Goal: Information Seeking & Learning: Learn about a topic

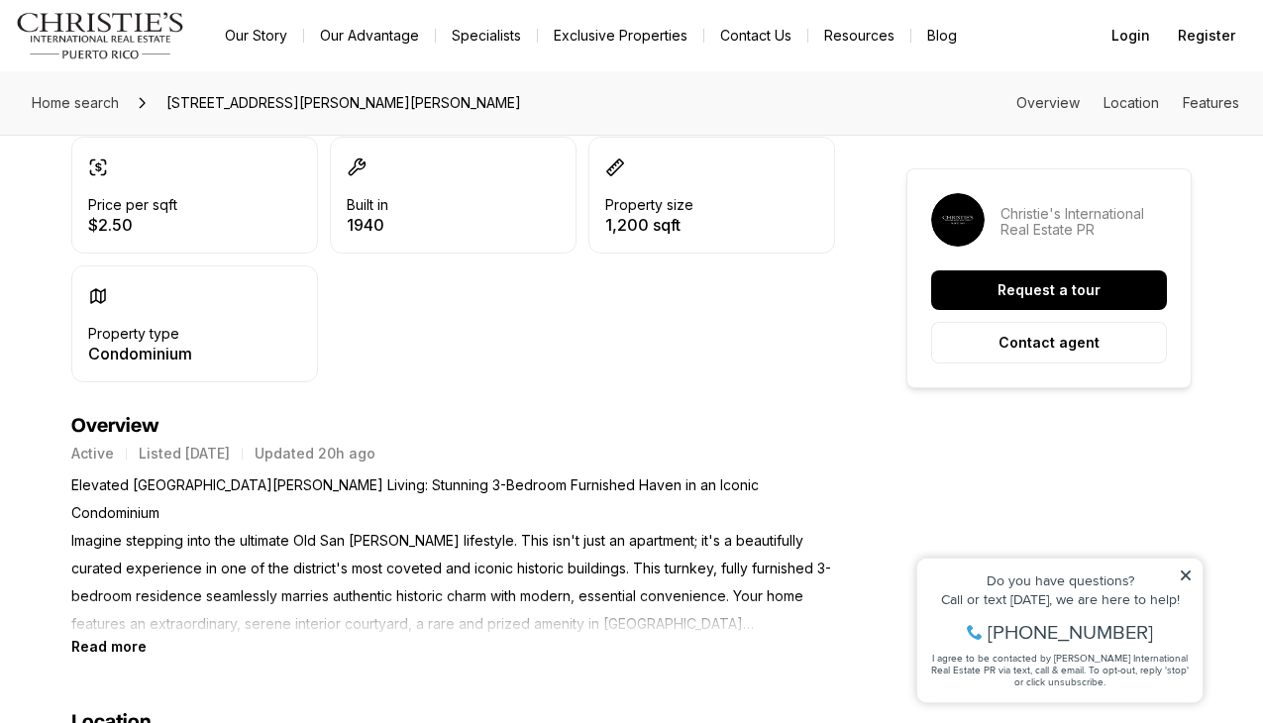
scroll to position [551, 0]
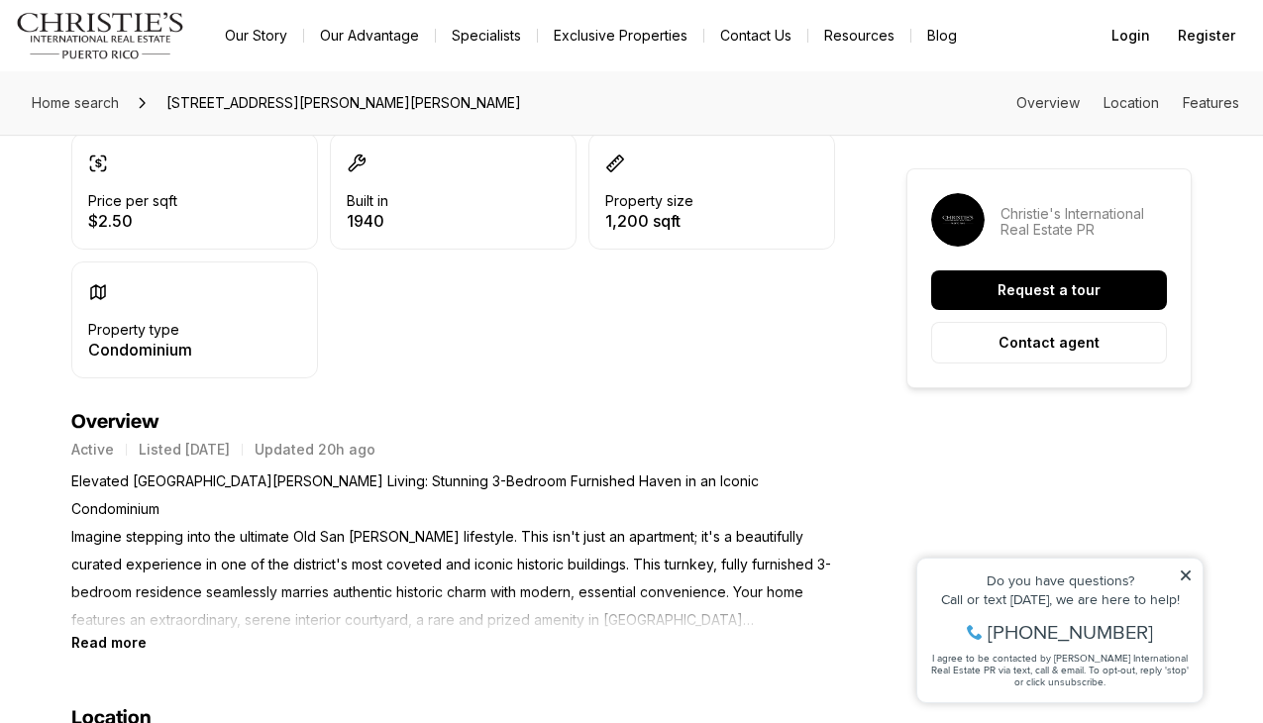
click at [133, 648] on b "Read more" at bounding box center [108, 642] width 75 height 17
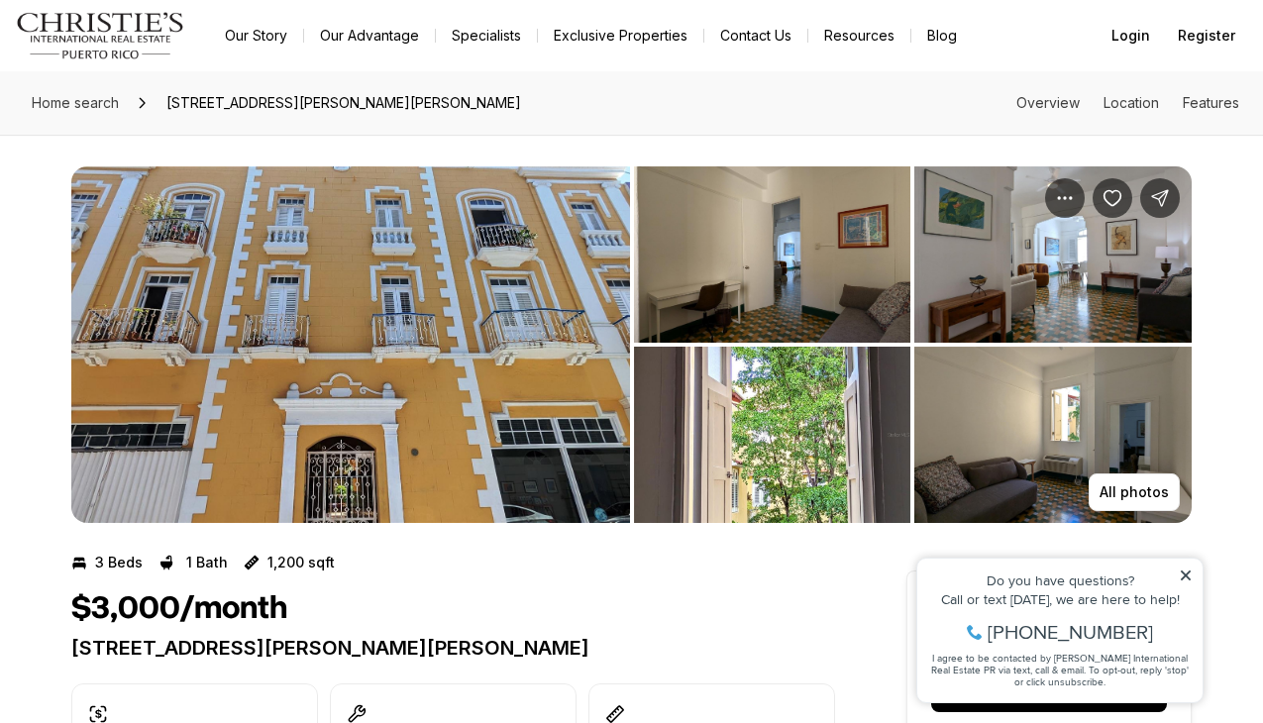
scroll to position [0, 0]
click at [263, 391] on img "View image gallery" at bounding box center [350, 344] width 559 height 357
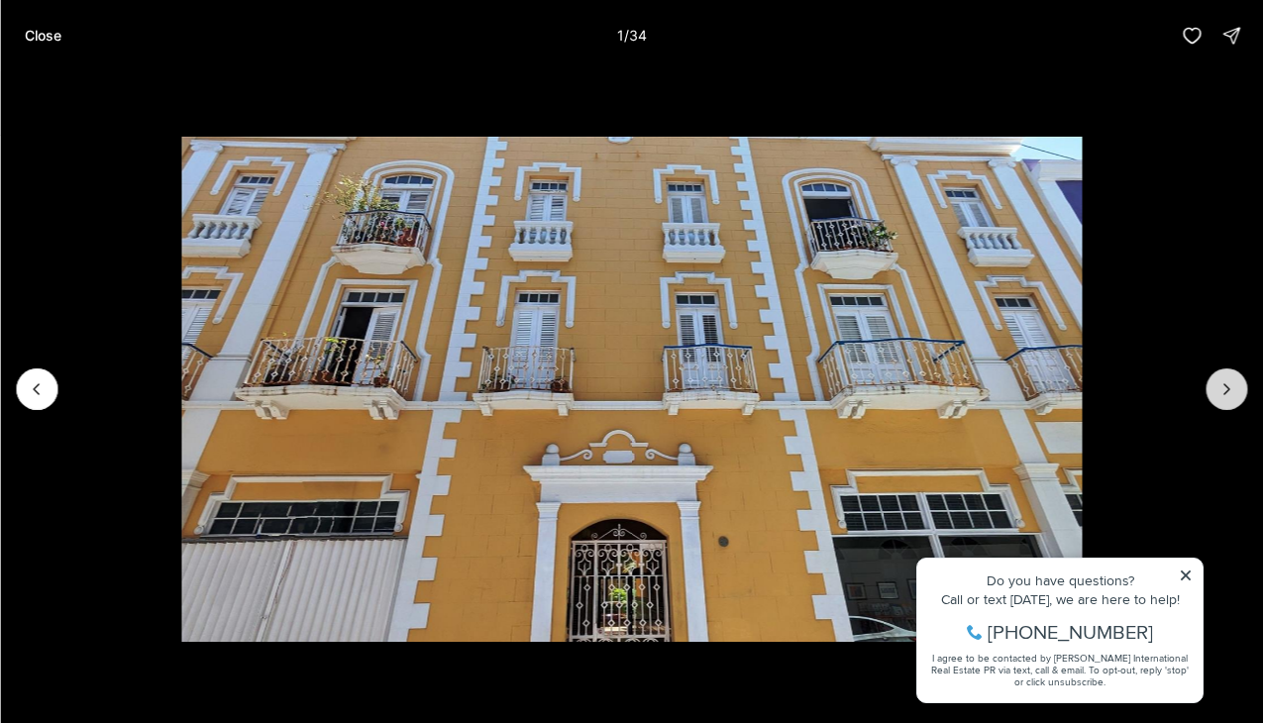
click at [1221, 382] on icon "Next slide" at bounding box center [1227, 389] width 20 height 20
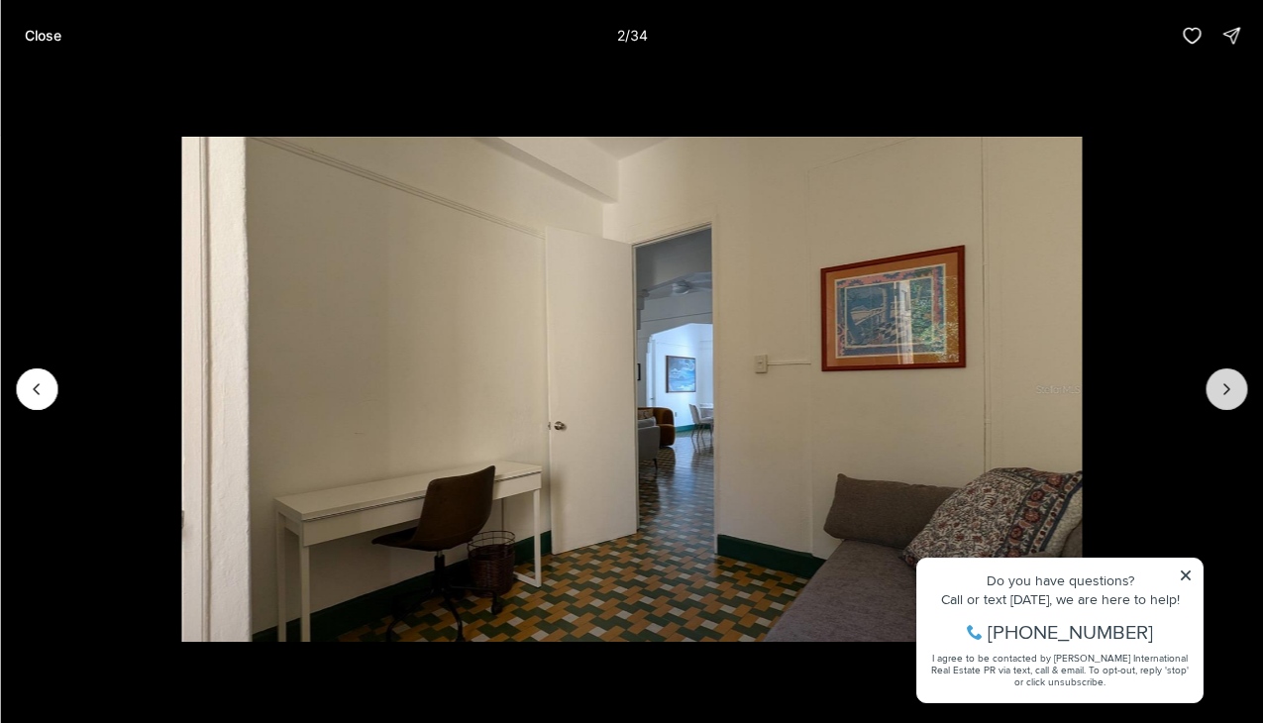
click at [1221, 382] on icon "Next slide" at bounding box center [1227, 389] width 20 height 20
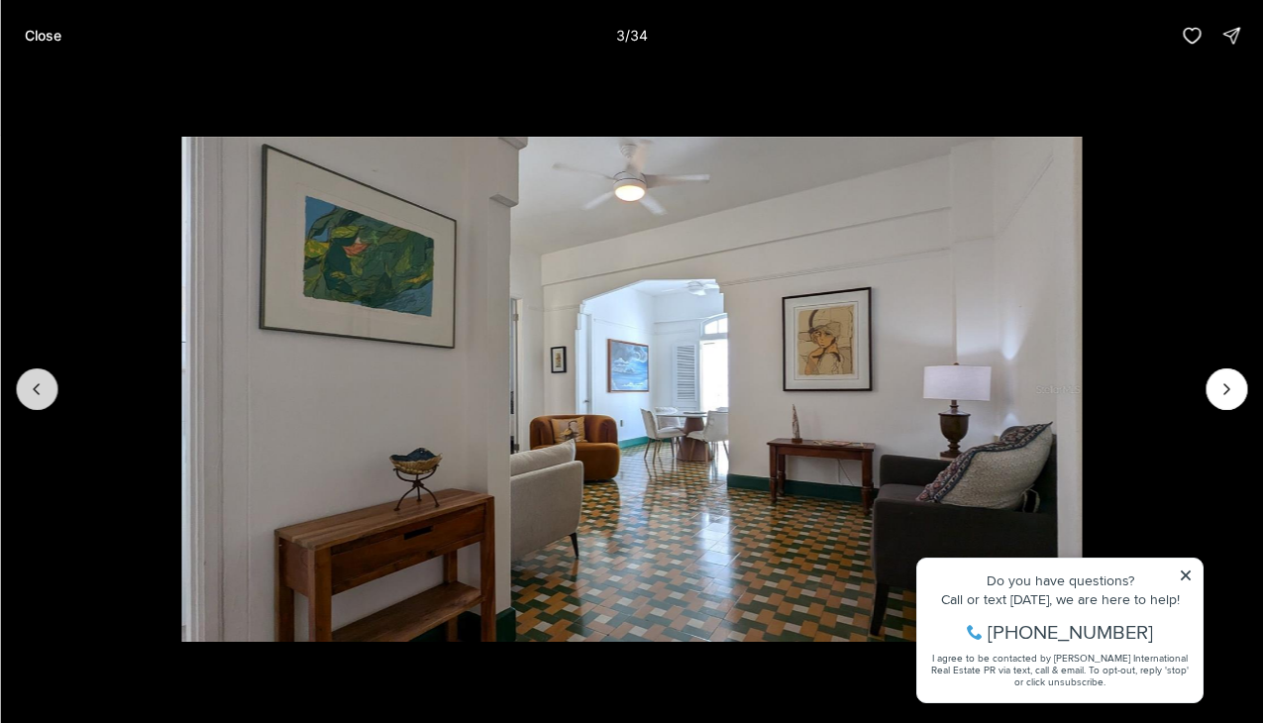
click at [35, 391] on icon "Previous slide" at bounding box center [36, 389] width 5 height 10
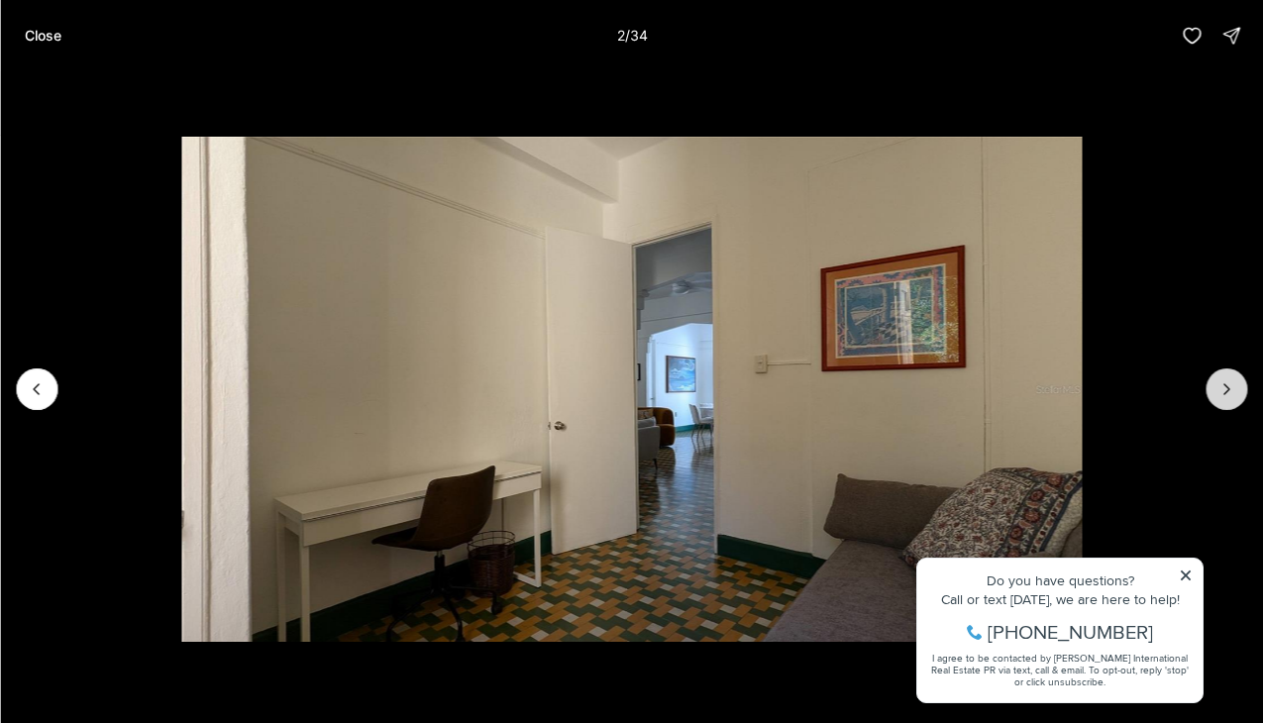
click at [1221, 403] on button "Next slide" at bounding box center [1227, 390] width 42 height 42
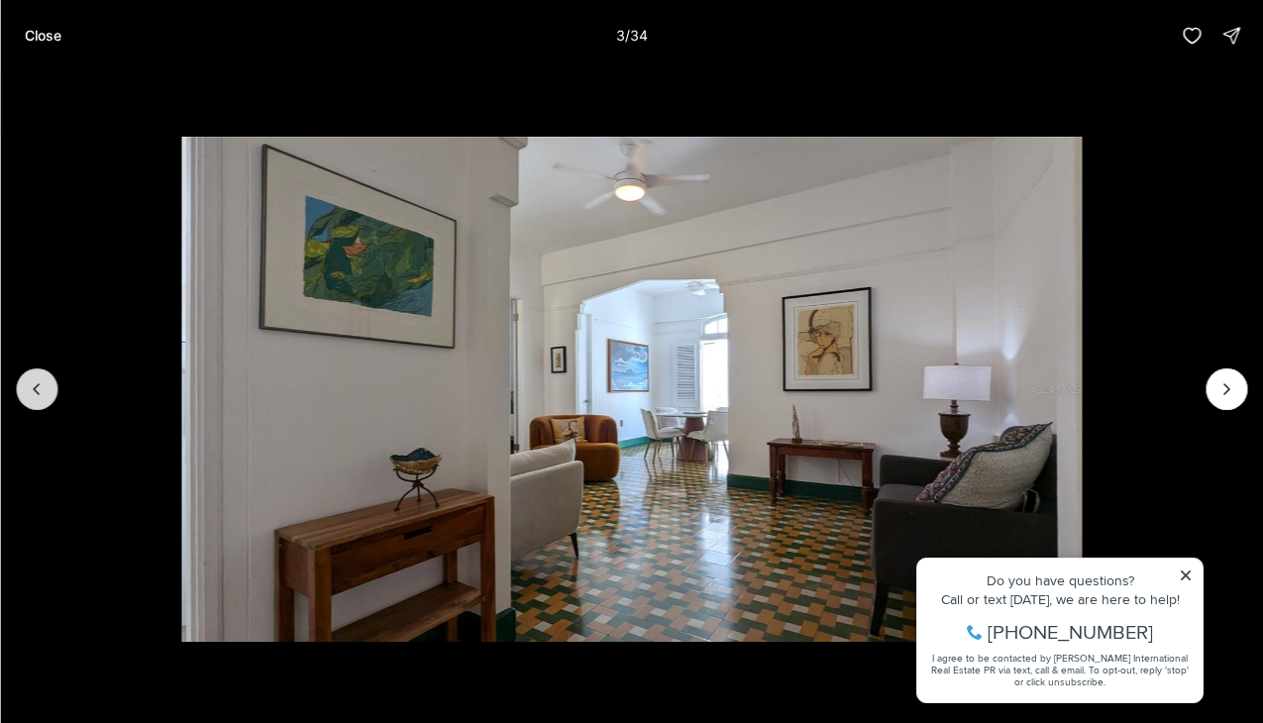
click at [42, 386] on icon "Previous slide" at bounding box center [37, 389] width 20 height 20
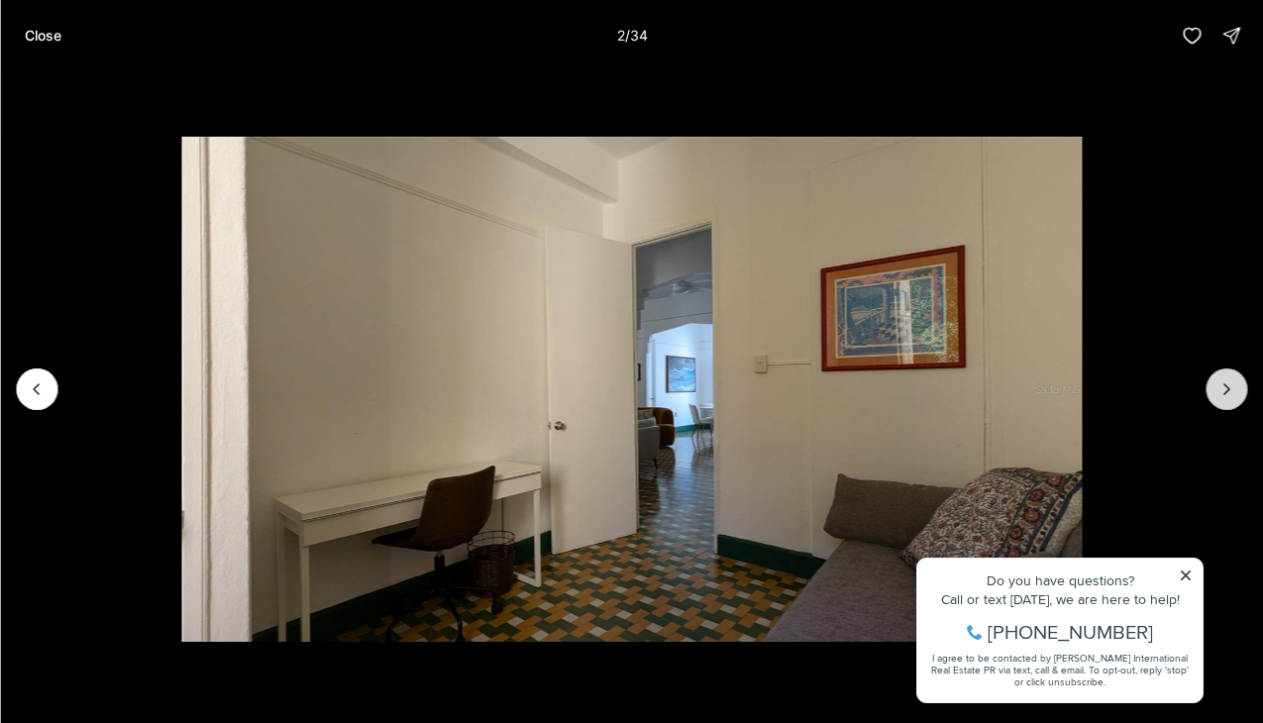
click at [1230, 401] on button "Next slide" at bounding box center [1227, 390] width 42 height 42
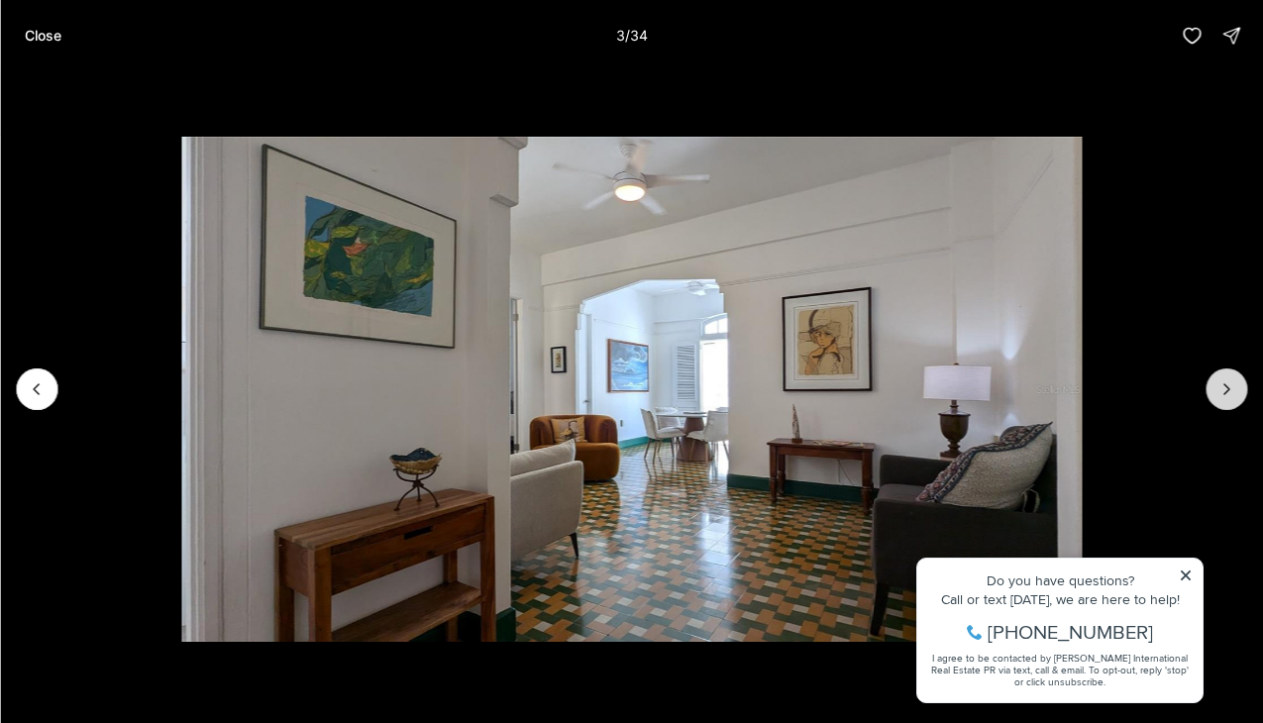
click at [1229, 401] on button "Next slide" at bounding box center [1227, 390] width 42 height 42
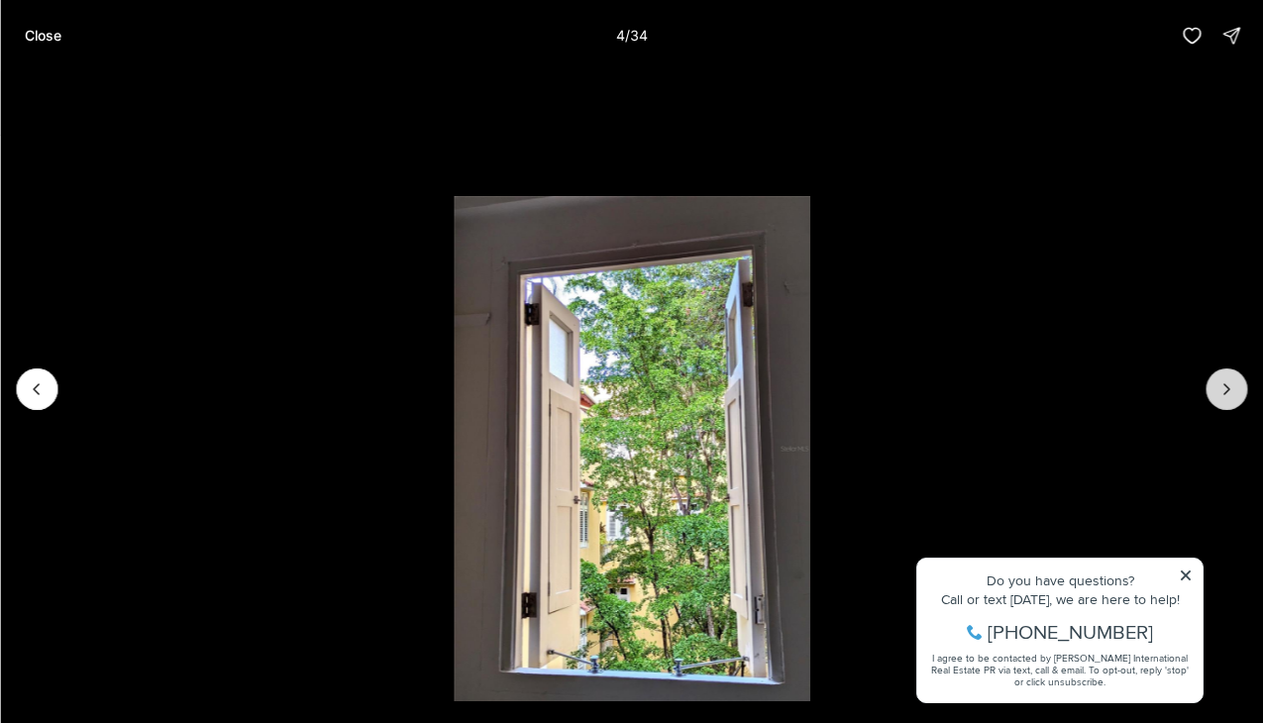
click at [1222, 388] on icon "Next slide" at bounding box center [1227, 389] width 20 height 20
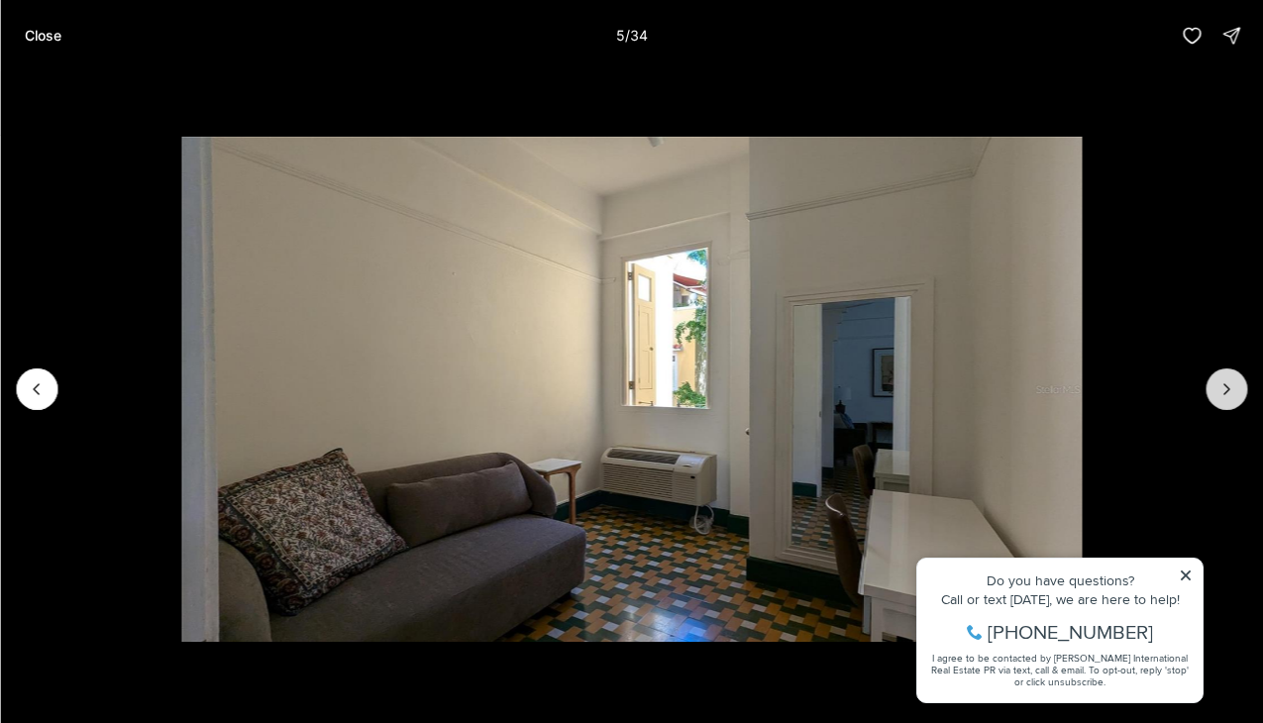
click at [1228, 384] on icon "Next slide" at bounding box center [1227, 389] width 20 height 20
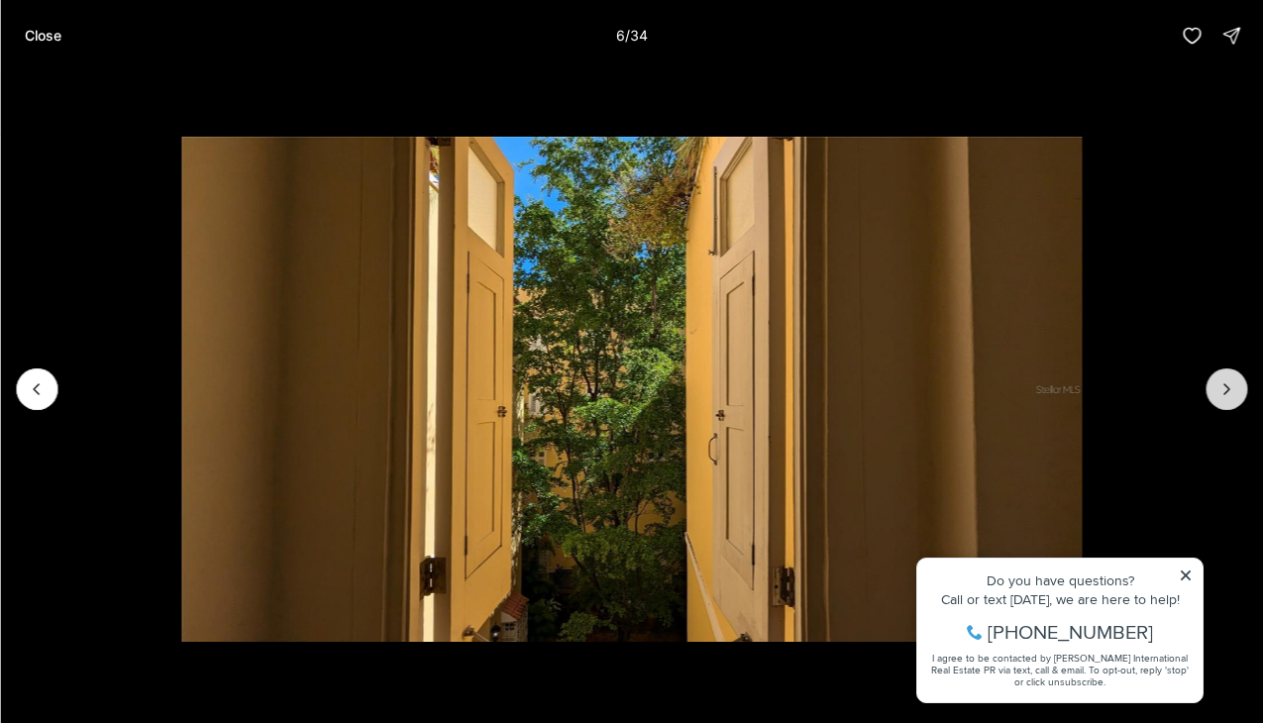
click at [1229, 386] on icon "Next slide" at bounding box center [1227, 389] width 20 height 20
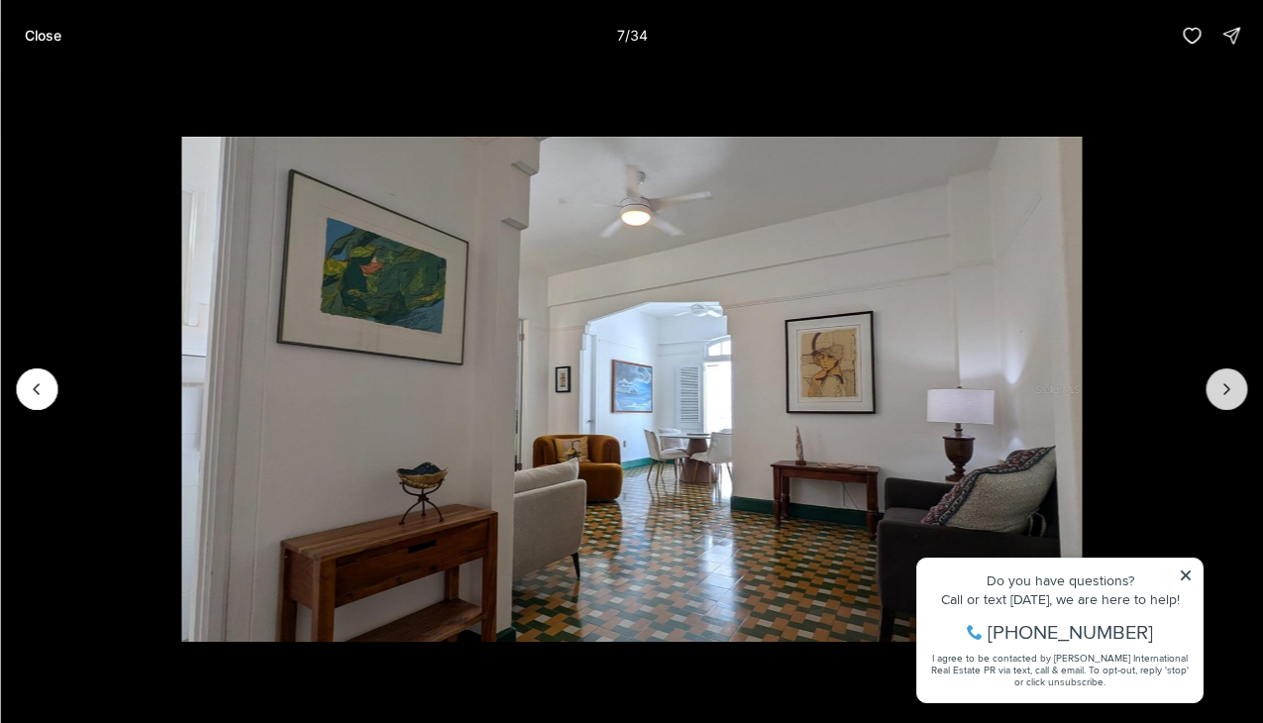
click at [1229, 386] on icon "Next slide" at bounding box center [1227, 389] width 20 height 20
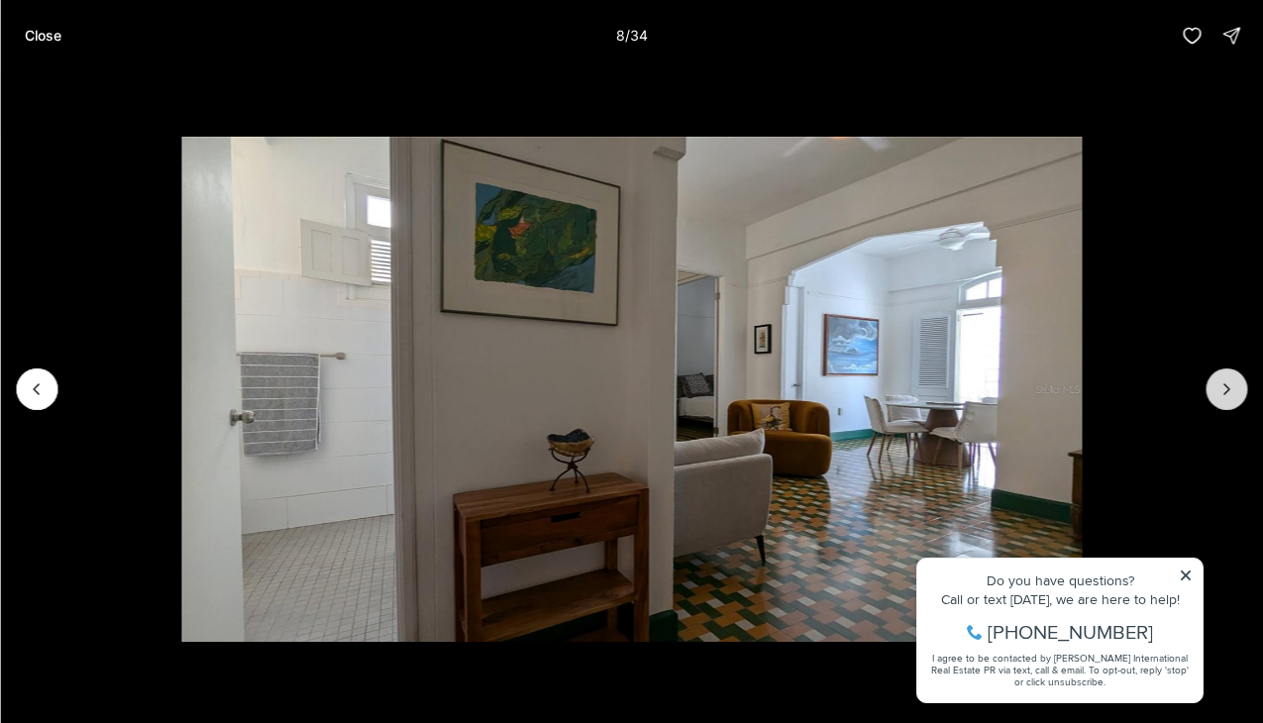
click at [1231, 387] on icon "Next slide" at bounding box center [1227, 389] width 20 height 20
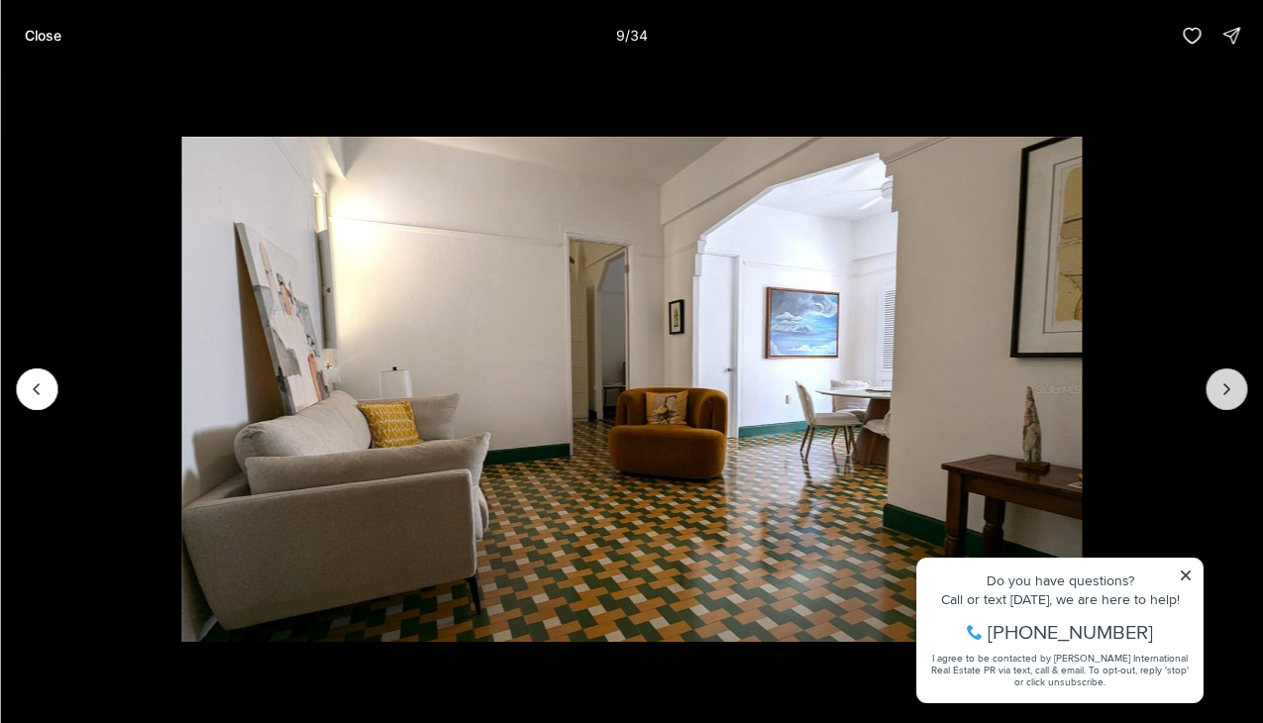
click at [1231, 387] on icon "Next slide" at bounding box center [1227, 389] width 20 height 20
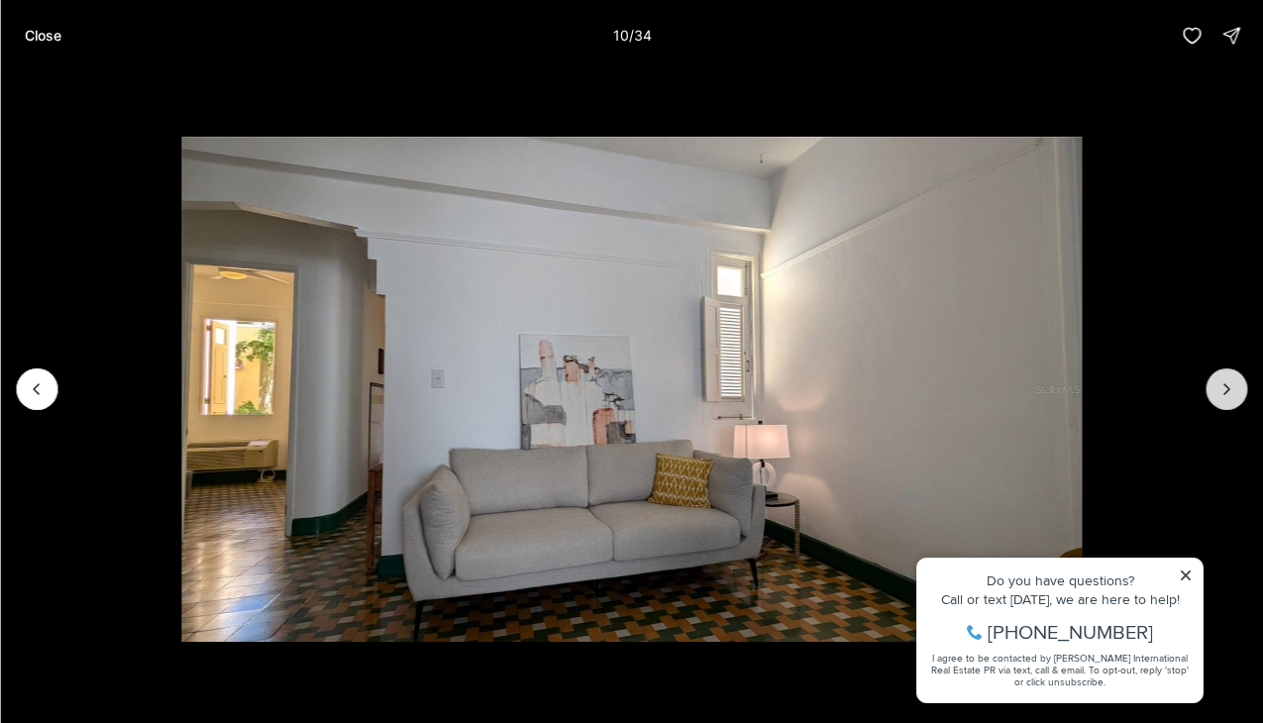
click at [1231, 387] on icon "Next slide" at bounding box center [1227, 389] width 20 height 20
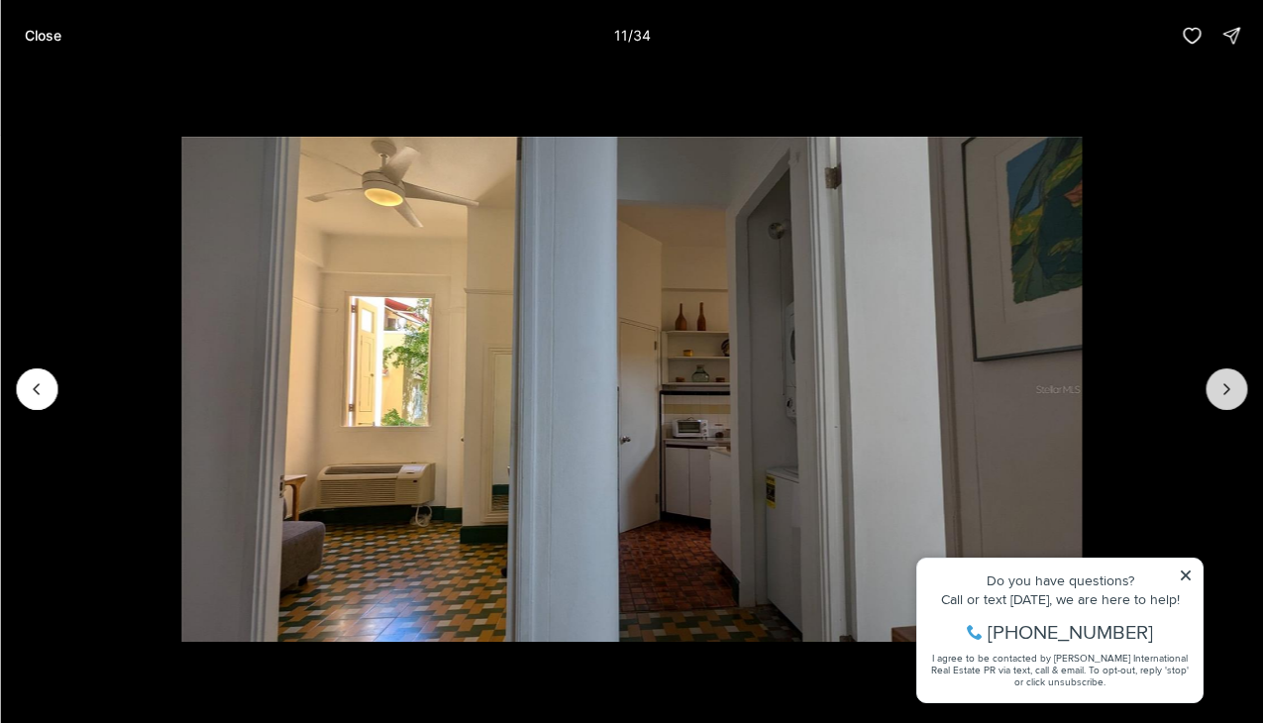
click at [1232, 387] on icon "Next slide" at bounding box center [1227, 389] width 20 height 20
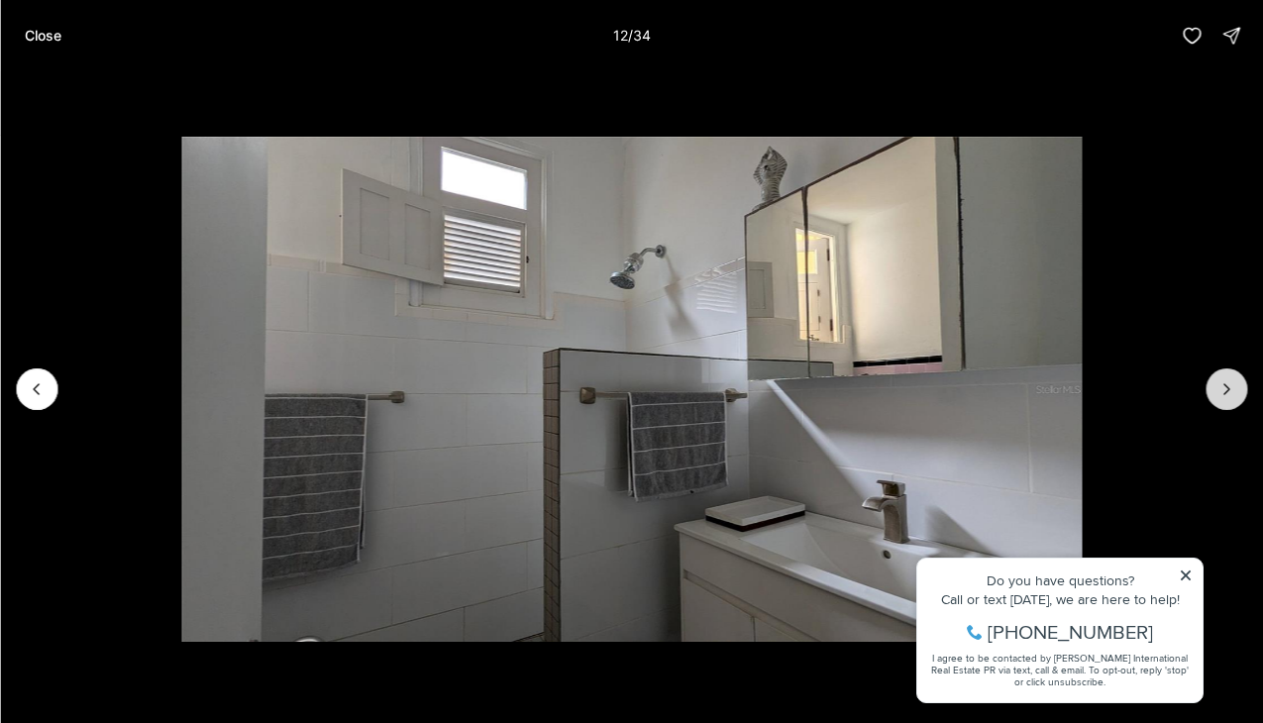
click at [1233, 388] on icon "Next slide" at bounding box center [1227, 389] width 20 height 20
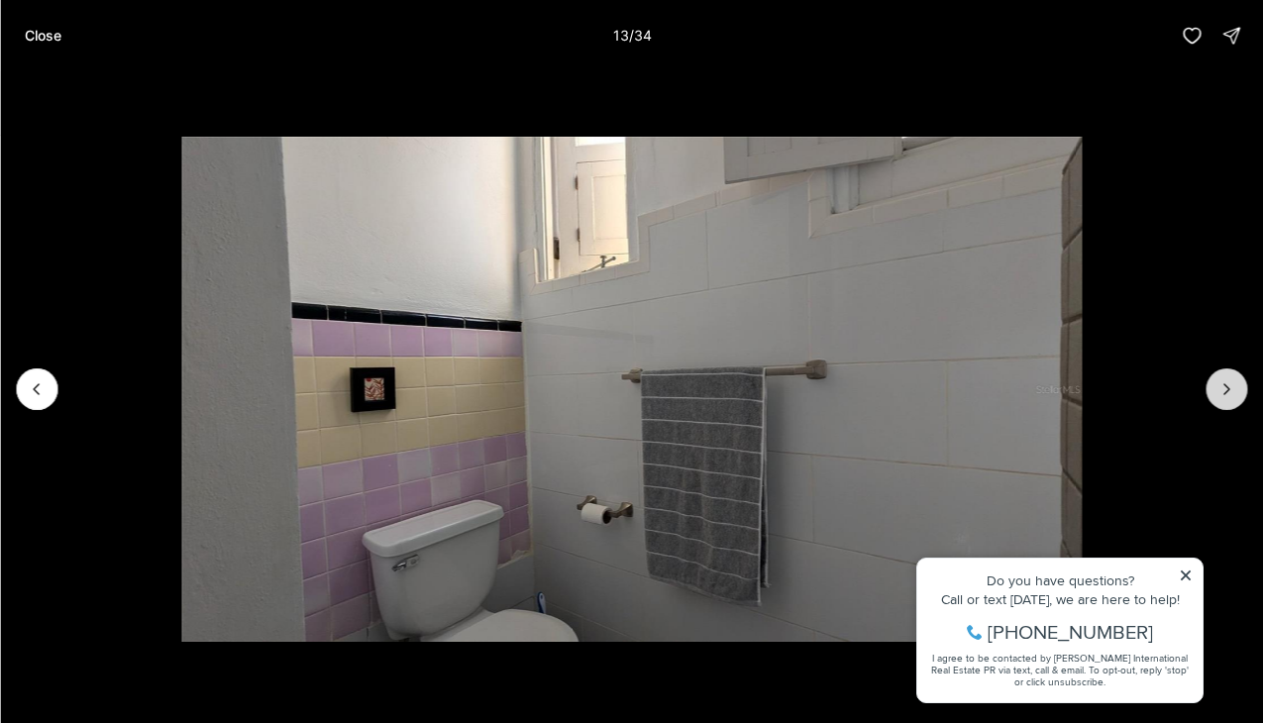
click at [1233, 388] on icon "Next slide" at bounding box center [1227, 389] width 20 height 20
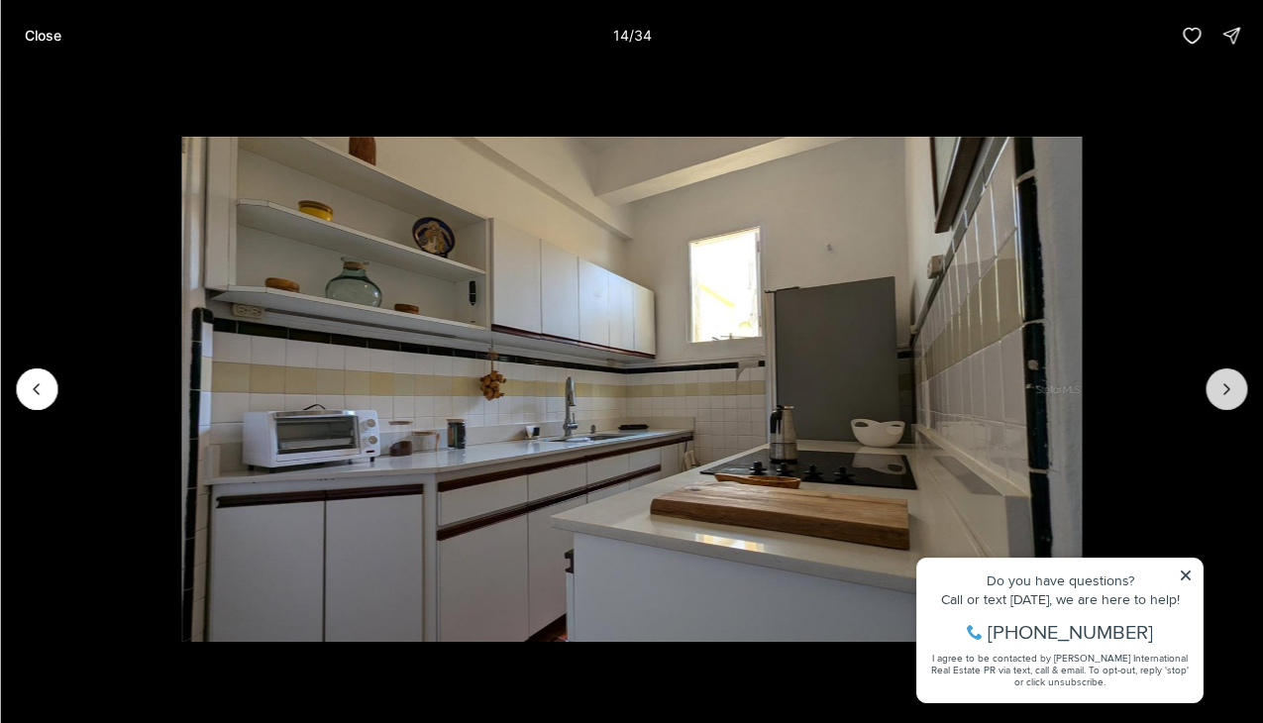
click at [1233, 388] on icon "Next slide" at bounding box center [1227, 389] width 20 height 20
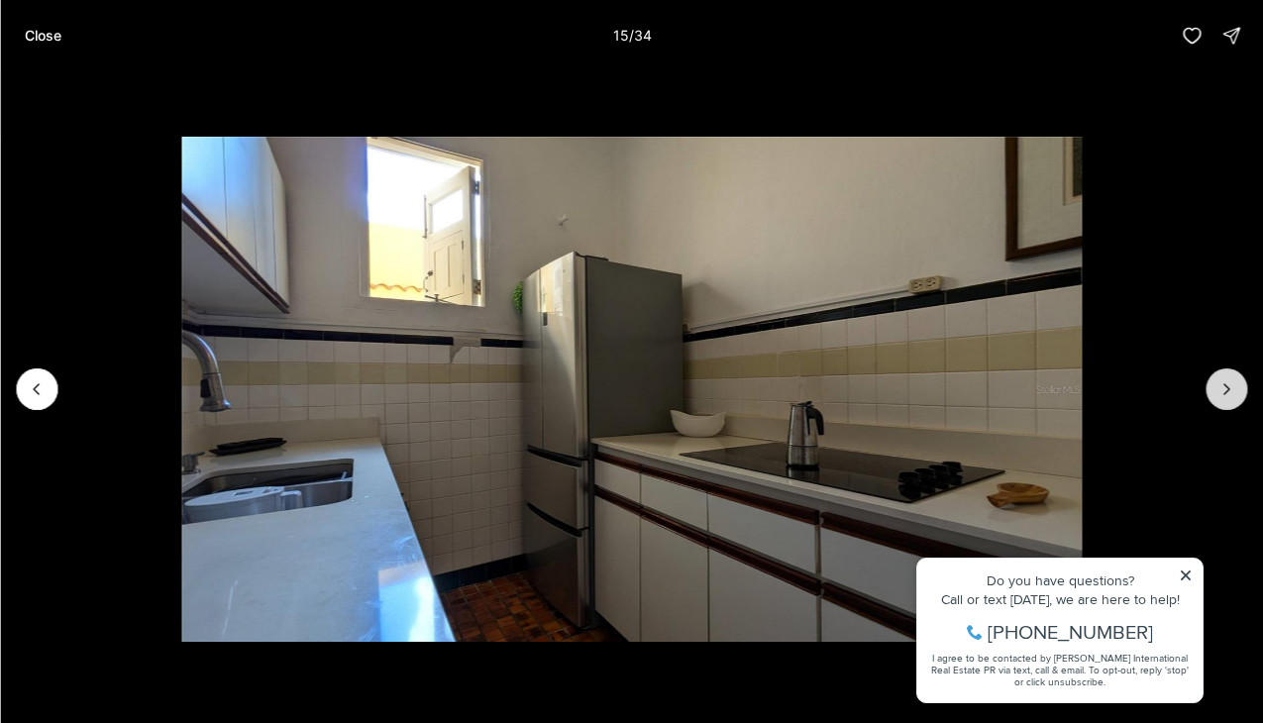
click at [1233, 388] on icon "Next slide" at bounding box center [1227, 389] width 20 height 20
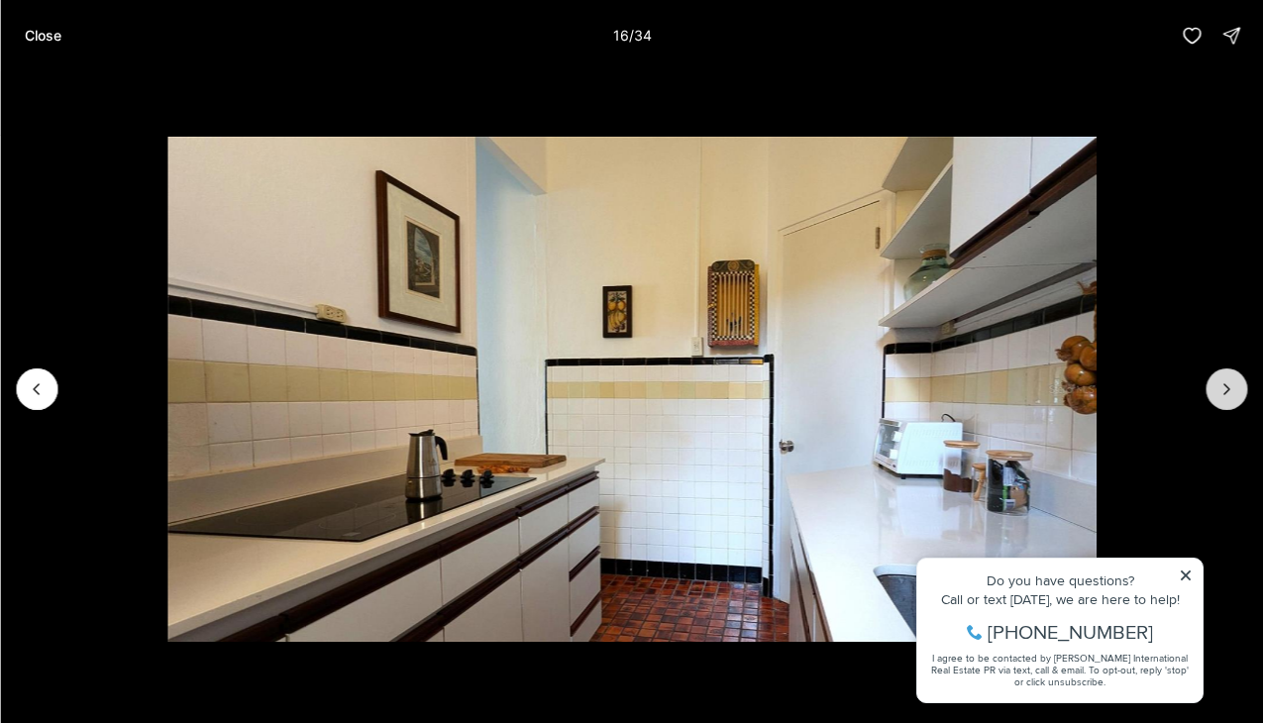
click at [1233, 388] on icon "Next slide" at bounding box center [1227, 389] width 20 height 20
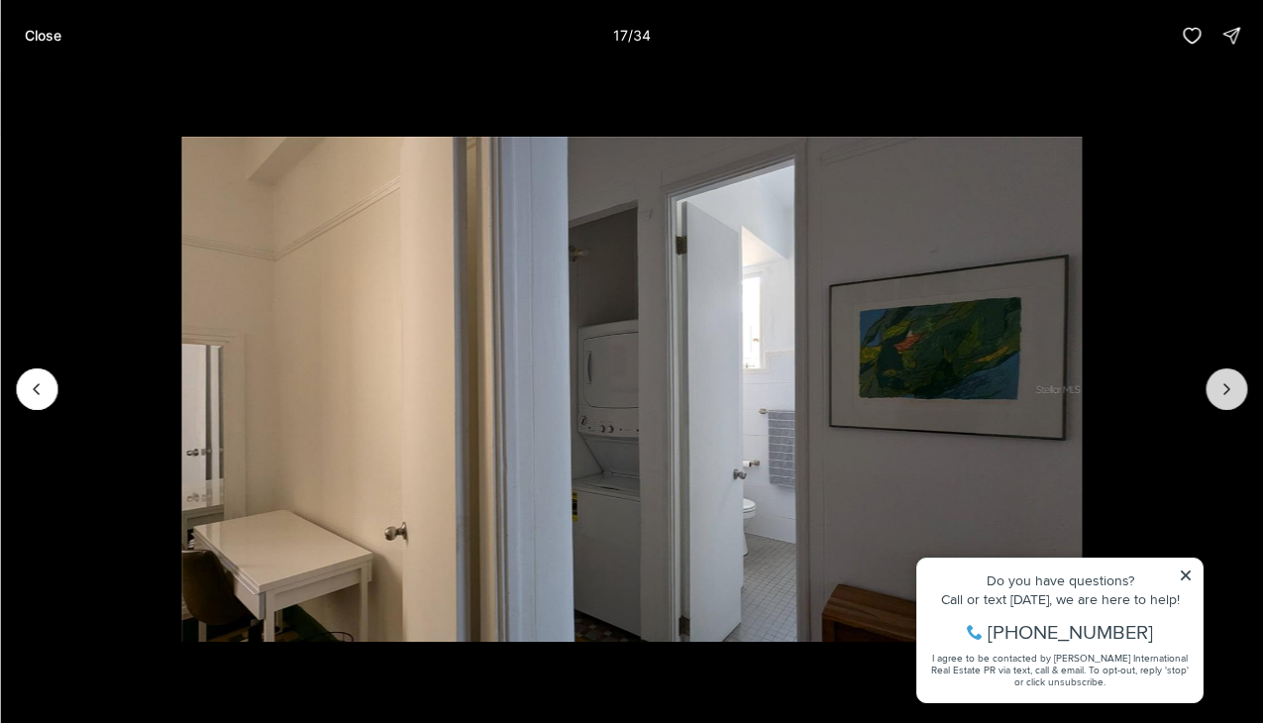
click at [1233, 388] on icon "Next slide" at bounding box center [1227, 389] width 20 height 20
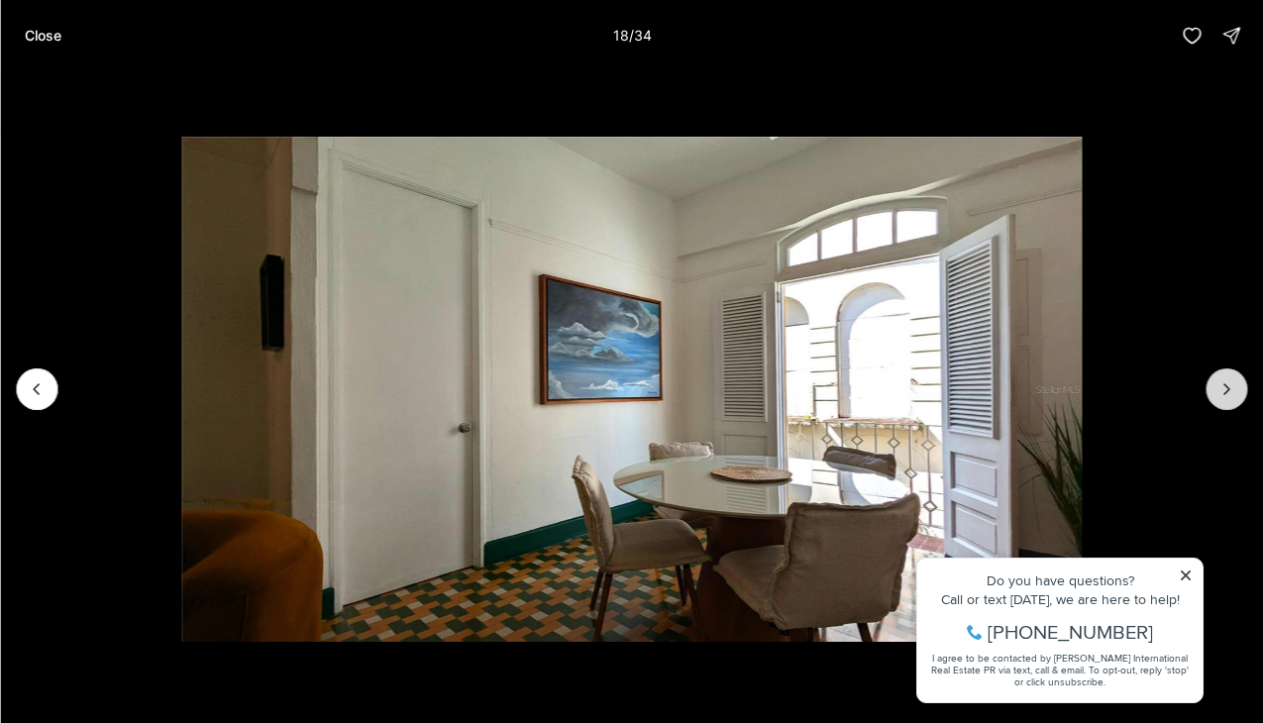
click at [1234, 388] on icon "Next slide" at bounding box center [1227, 389] width 20 height 20
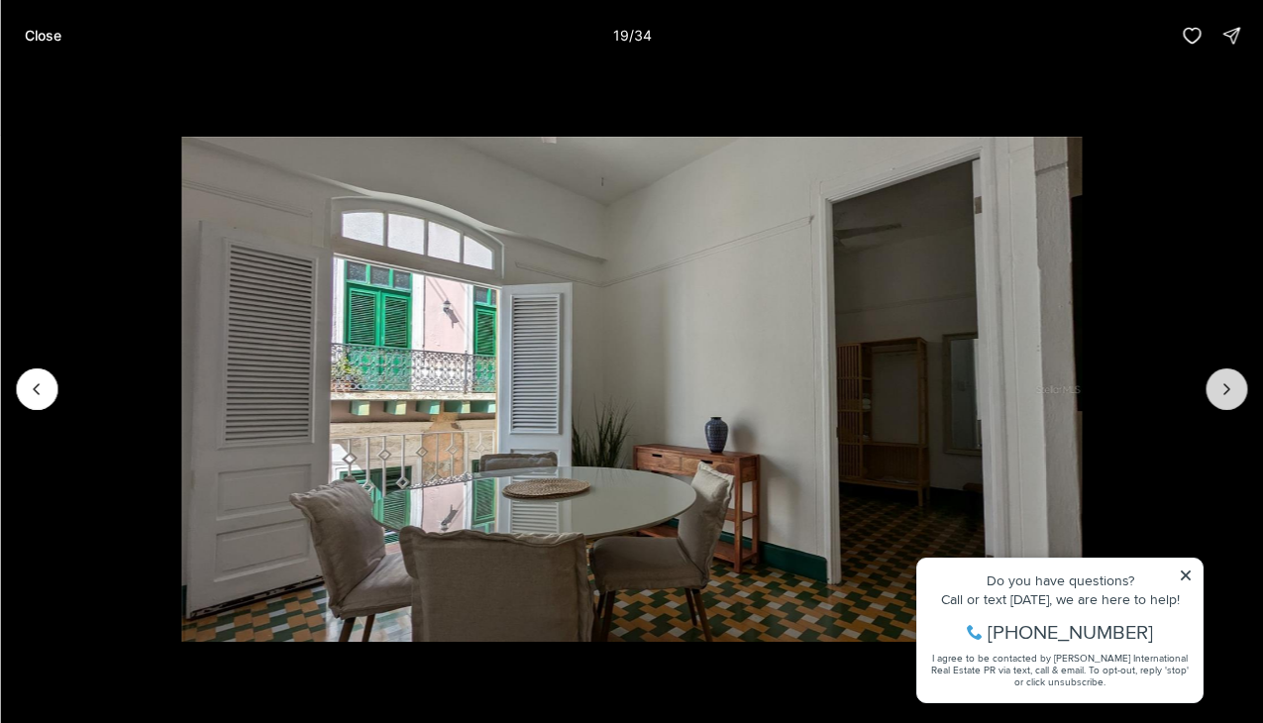
click at [1234, 388] on icon "Next slide" at bounding box center [1227, 389] width 20 height 20
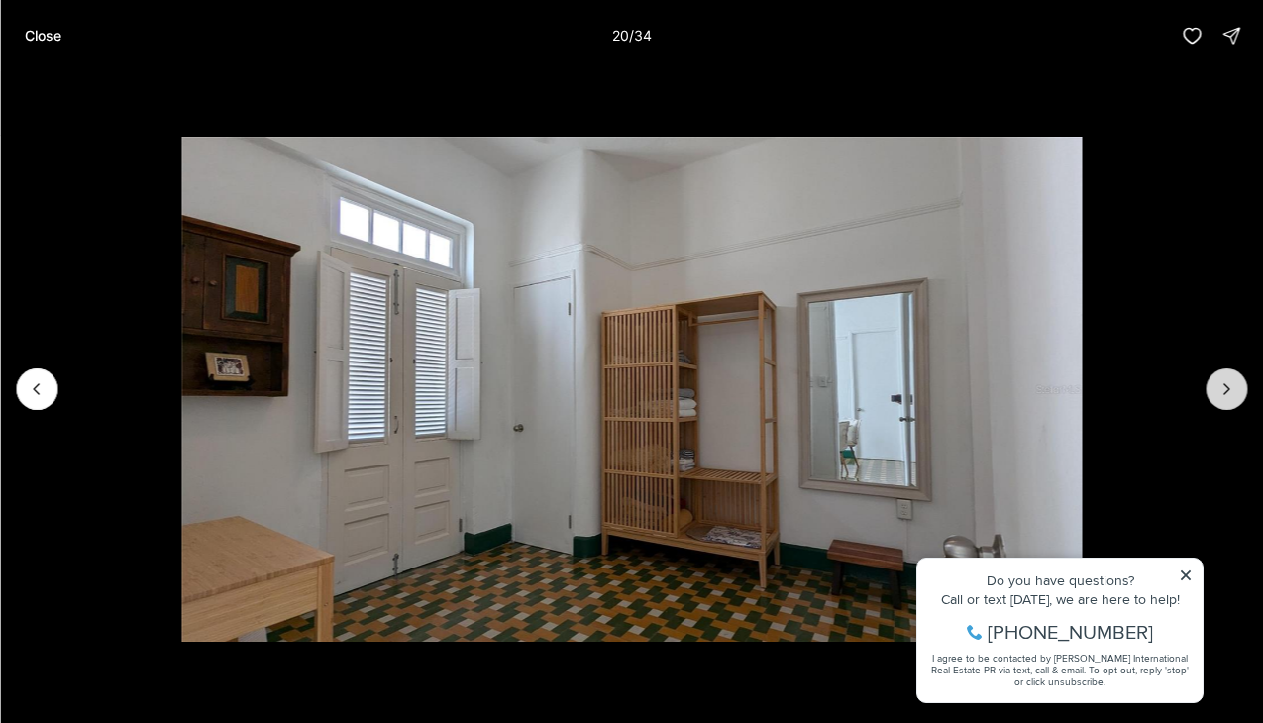
click at [1234, 388] on icon "Next slide" at bounding box center [1227, 389] width 20 height 20
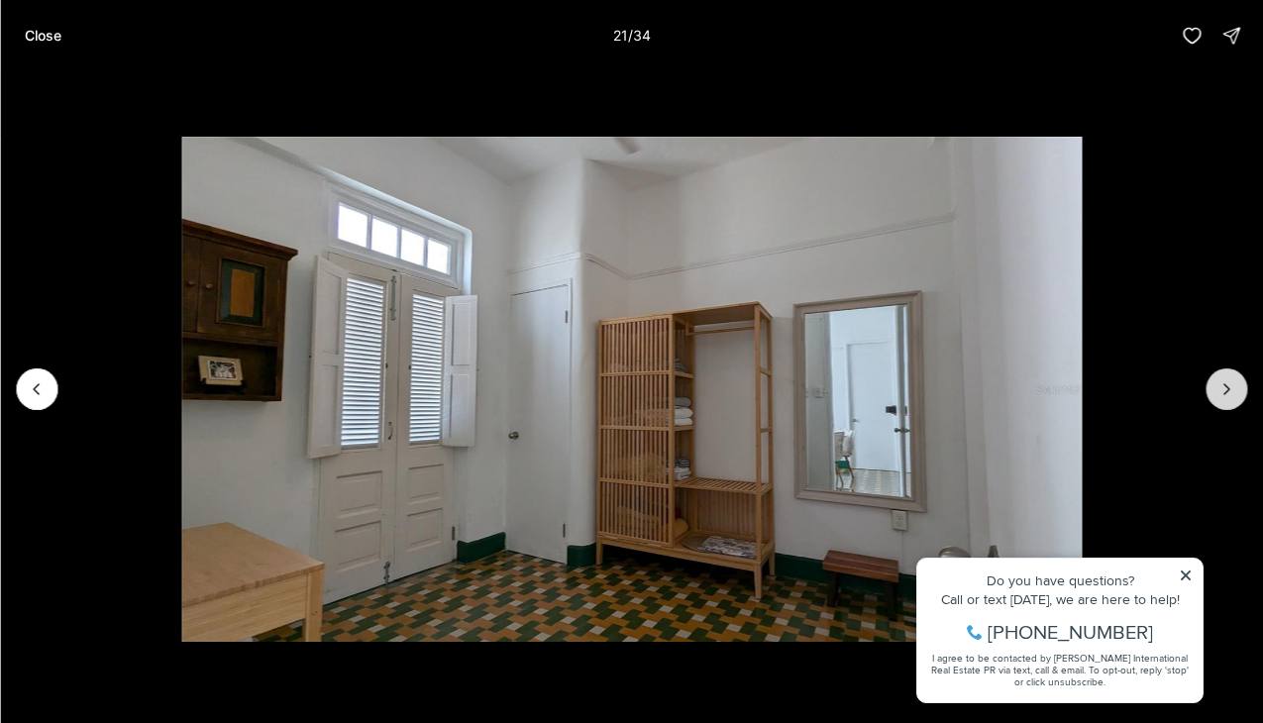
click at [1234, 388] on icon "Next slide" at bounding box center [1227, 389] width 20 height 20
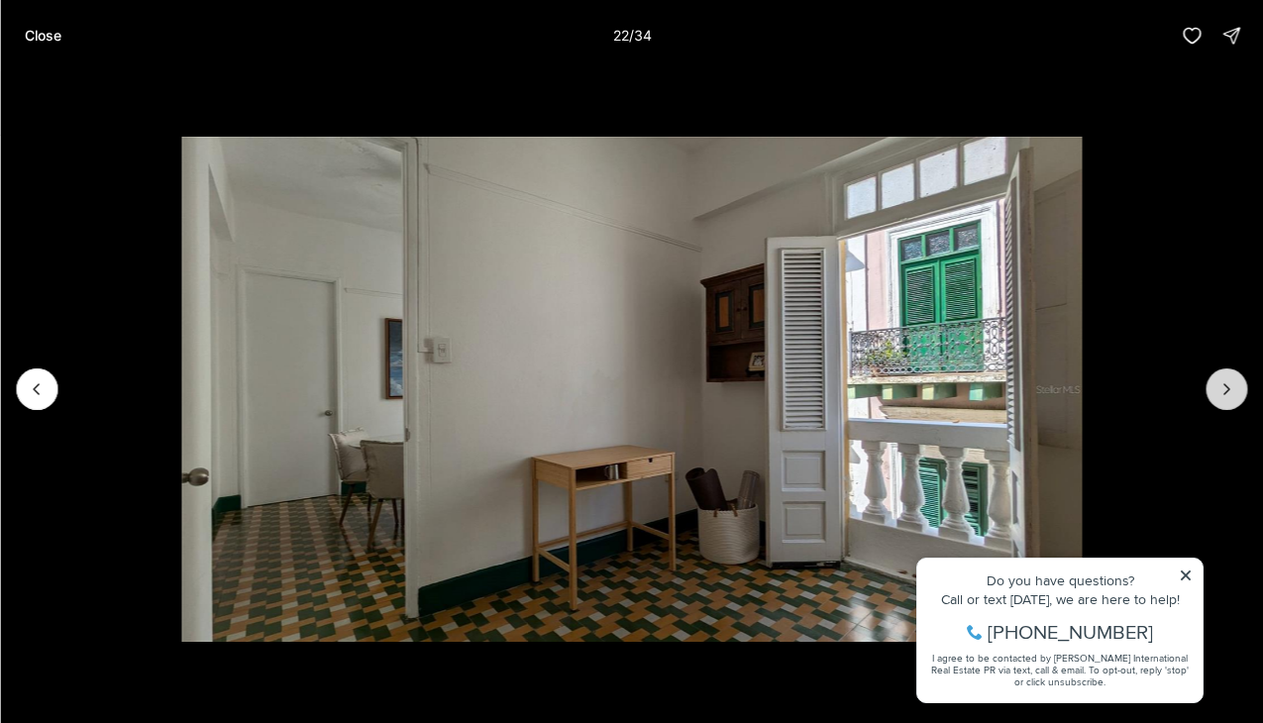
click at [1235, 389] on icon "Next slide" at bounding box center [1227, 389] width 20 height 20
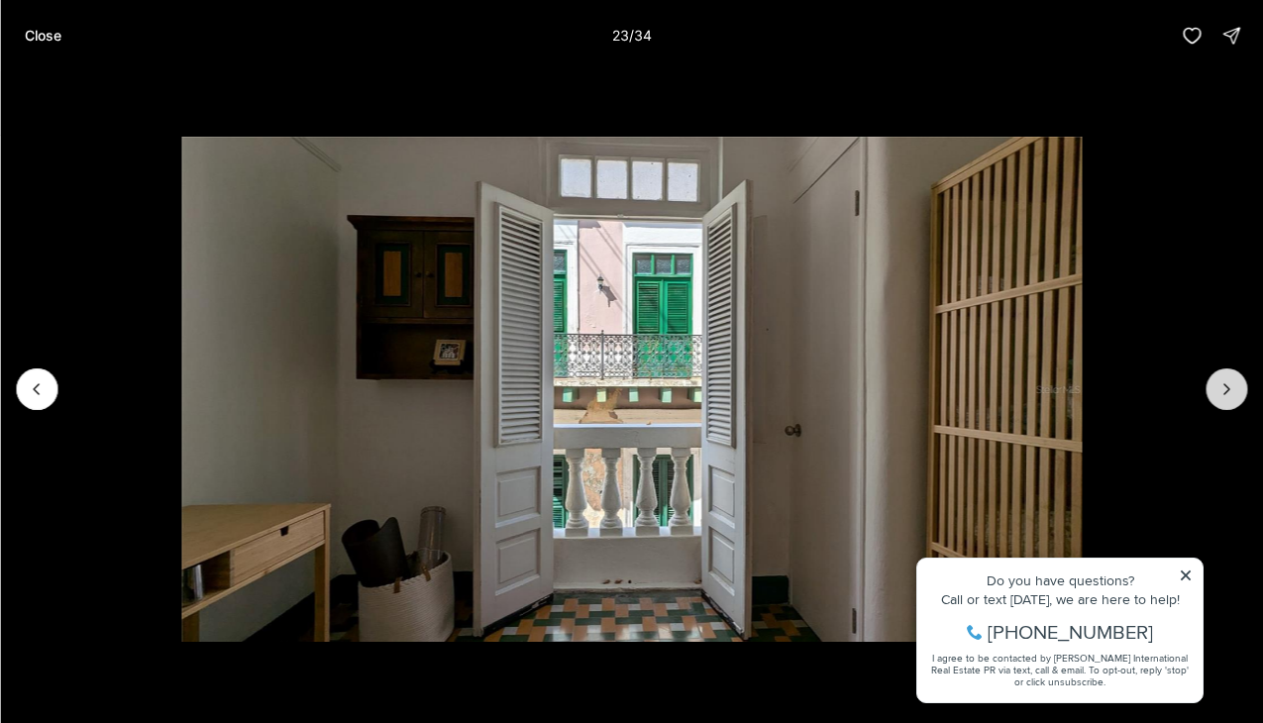
click at [1235, 389] on icon "Next slide" at bounding box center [1227, 389] width 20 height 20
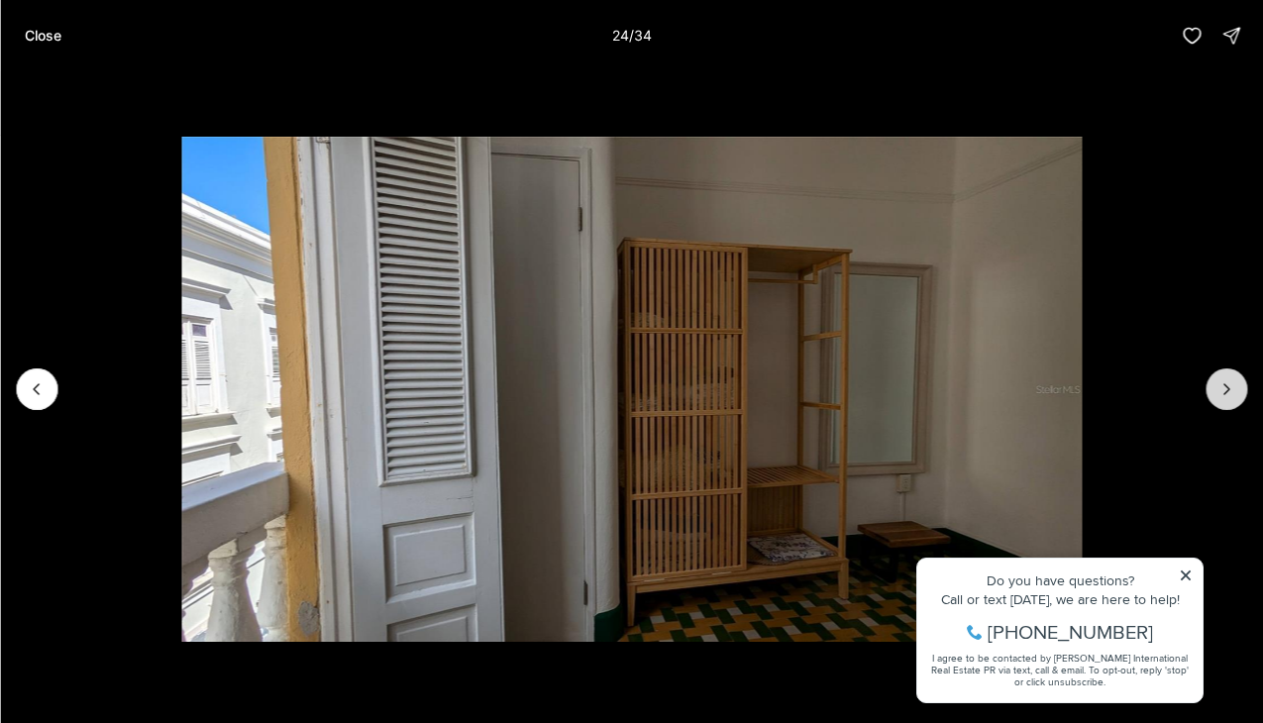
click at [1235, 389] on icon "Next slide" at bounding box center [1227, 389] width 20 height 20
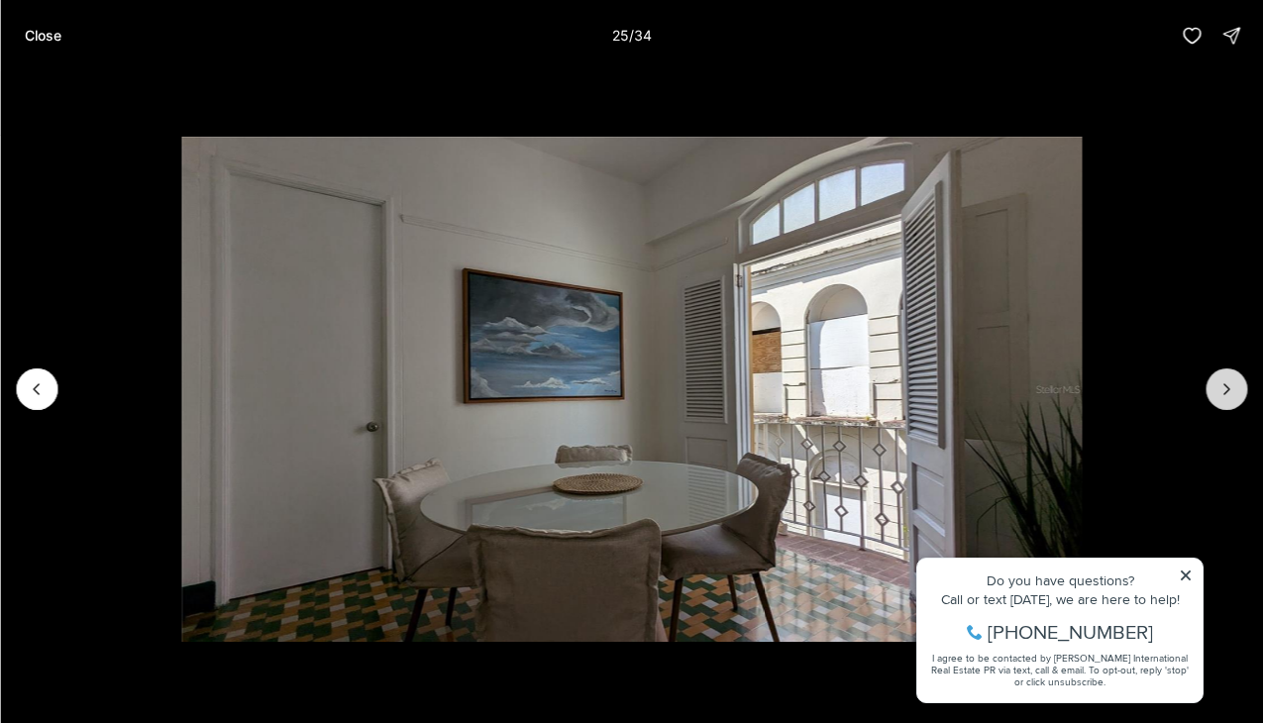
click at [1235, 389] on icon "Next slide" at bounding box center [1227, 389] width 20 height 20
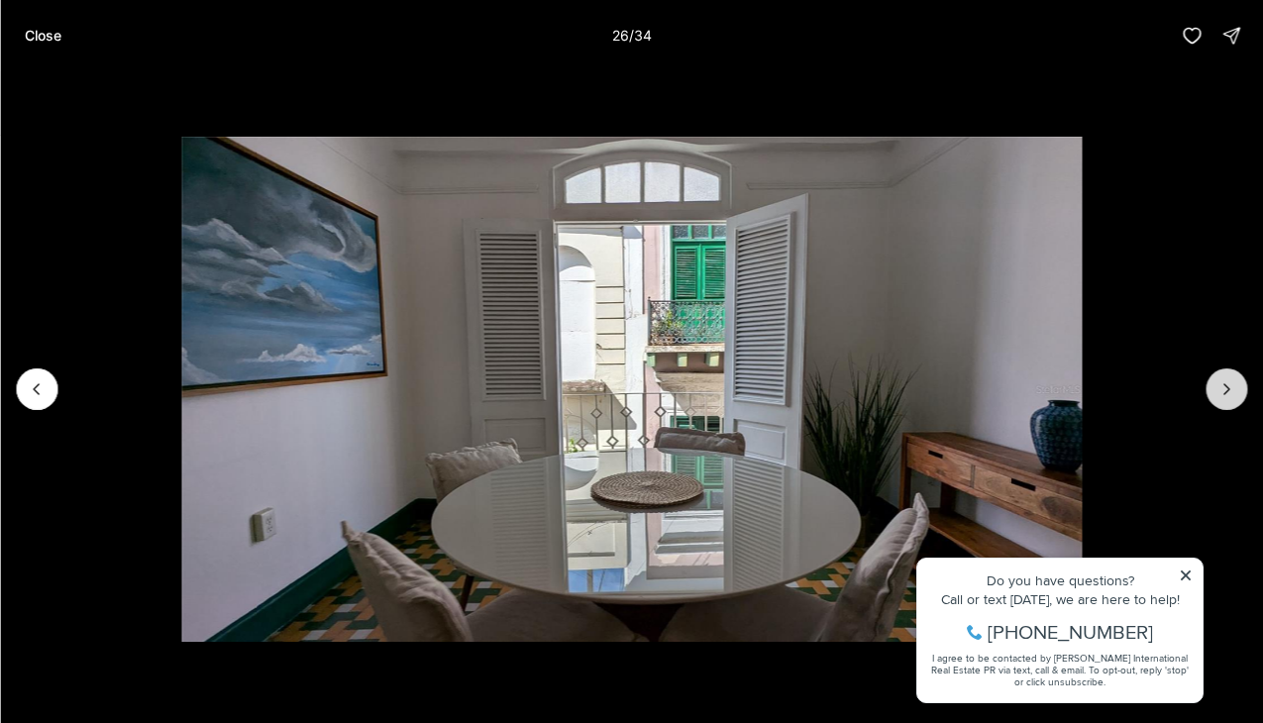
click at [1235, 390] on icon "Next slide" at bounding box center [1227, 389] width 20 height 20
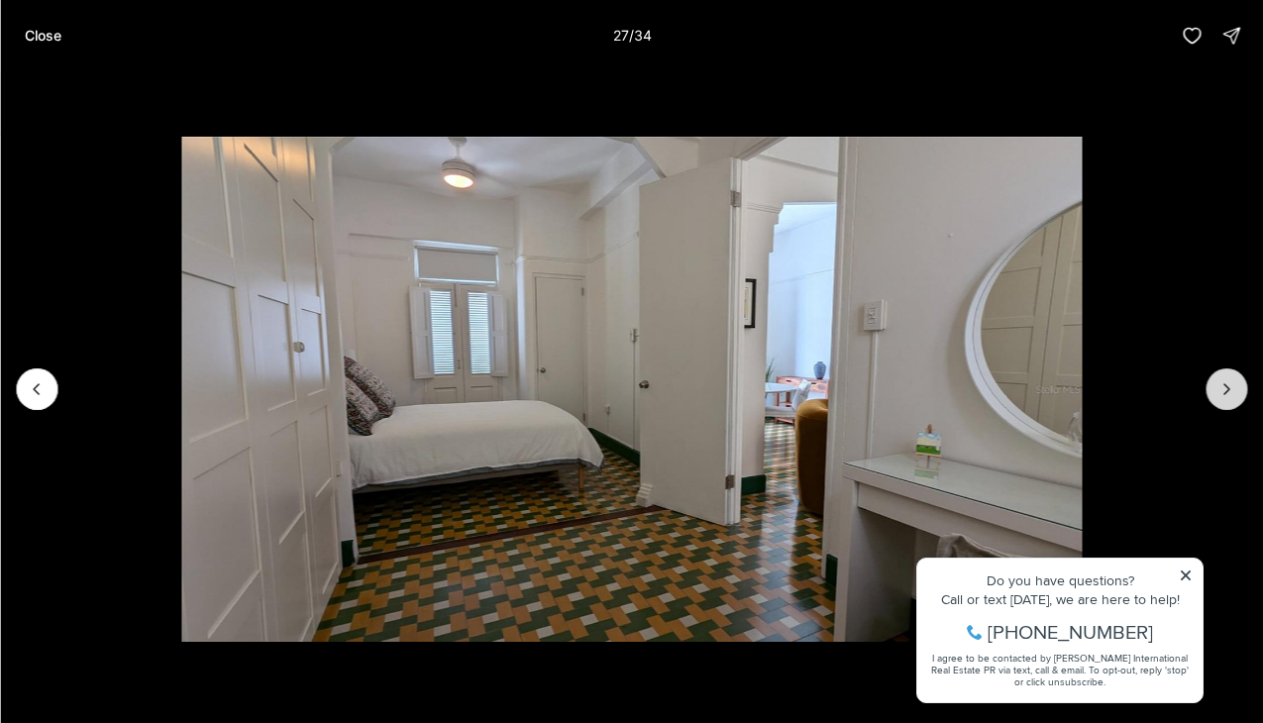
click at [1235, 390] on icon "Next slide" at bounding box center [1227, 389] width 20 height 20
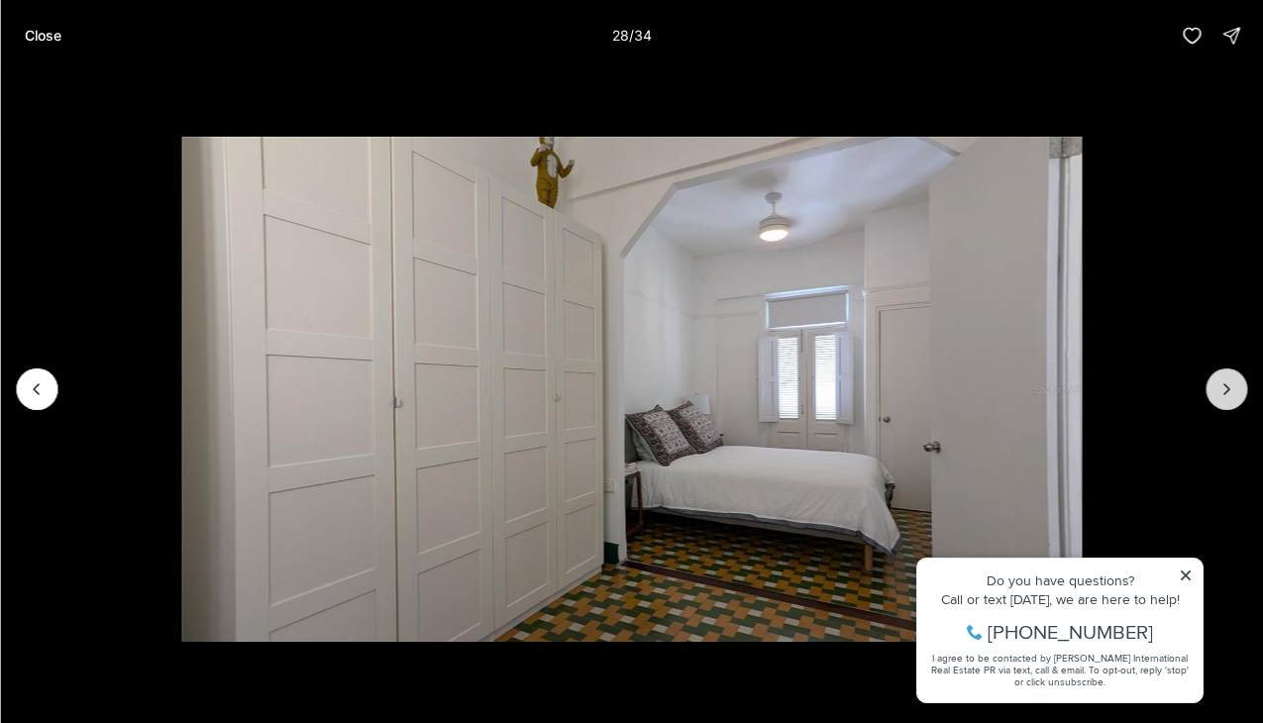
click at [1235, 390] on icon "Next slide" at bounding box center [1227, 389] width 20 height 20
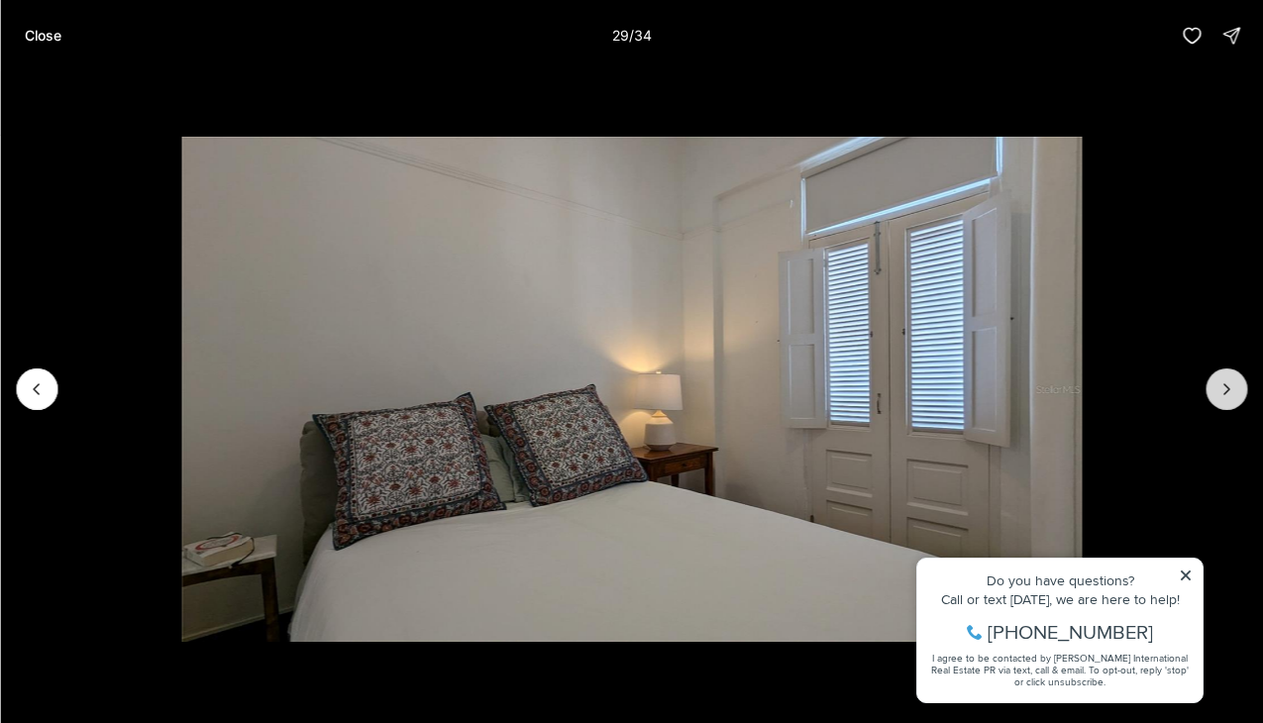
click at [1234, 389] on icon "Next slide" at bounding box center [1227, 389] width 20 height 20
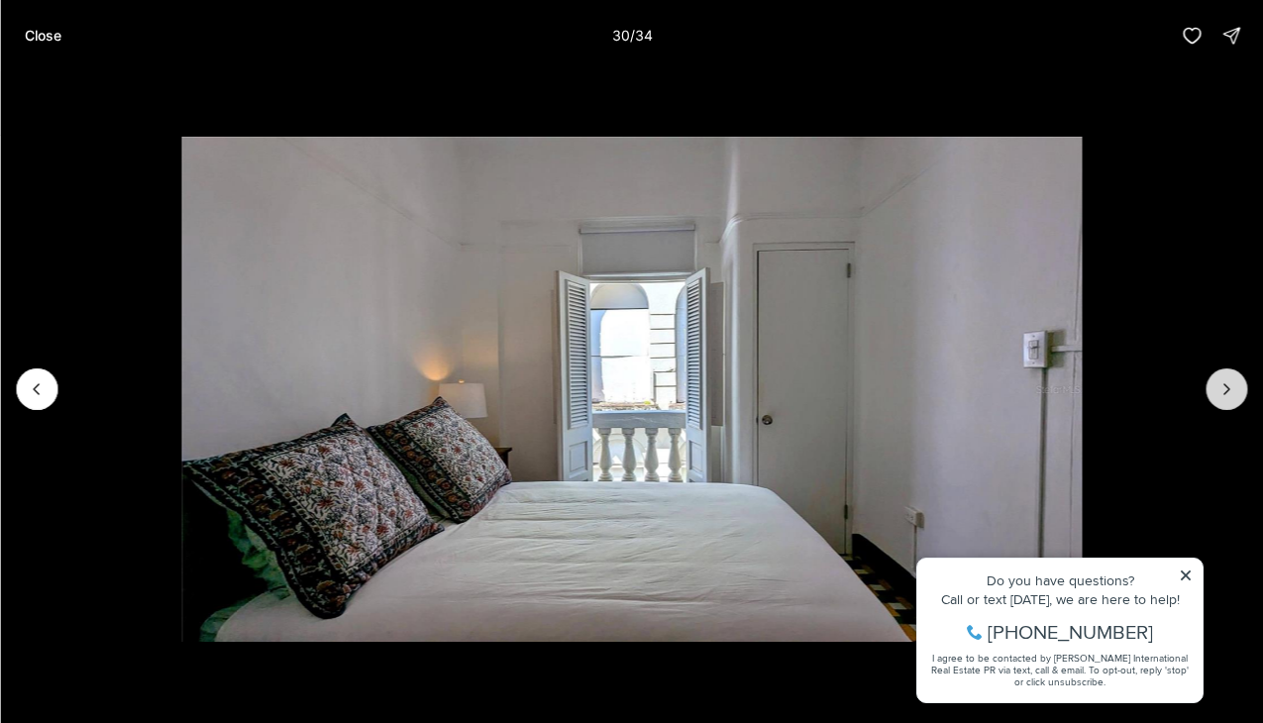
click at [1234, 389] on icon "Next slide" at bounding box center [1227, 389] width 20 height 20
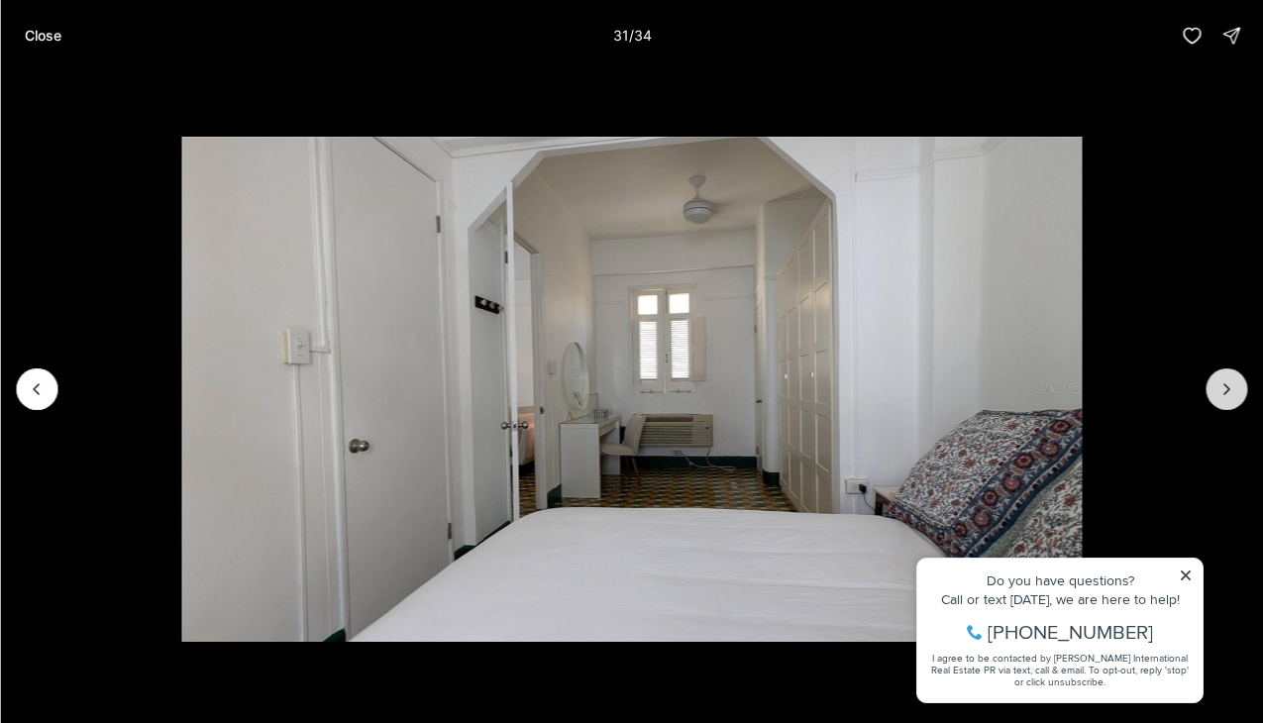
click at [1229, 382] on icon "Next slide" at bounding box center [1227, 389] width 20 height 20
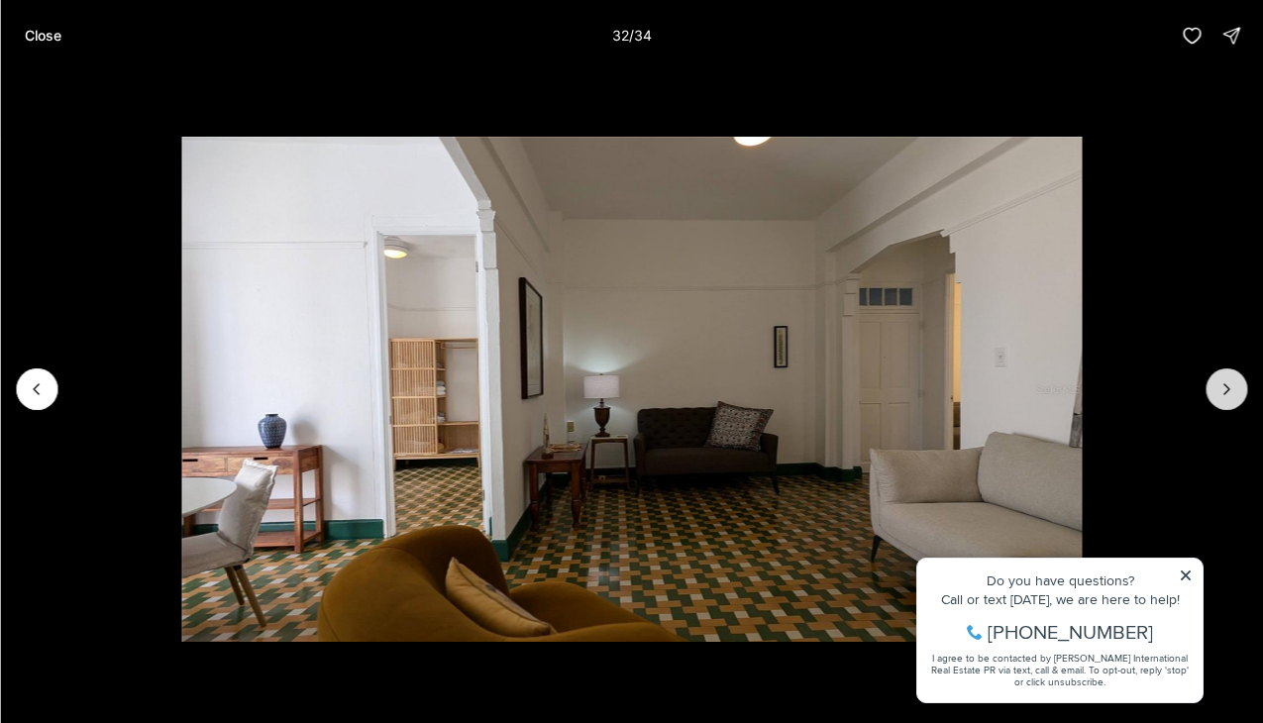
click at [1230, 383] on icon "Next slide" at bounding box center [1227, 389] width 20 height 20
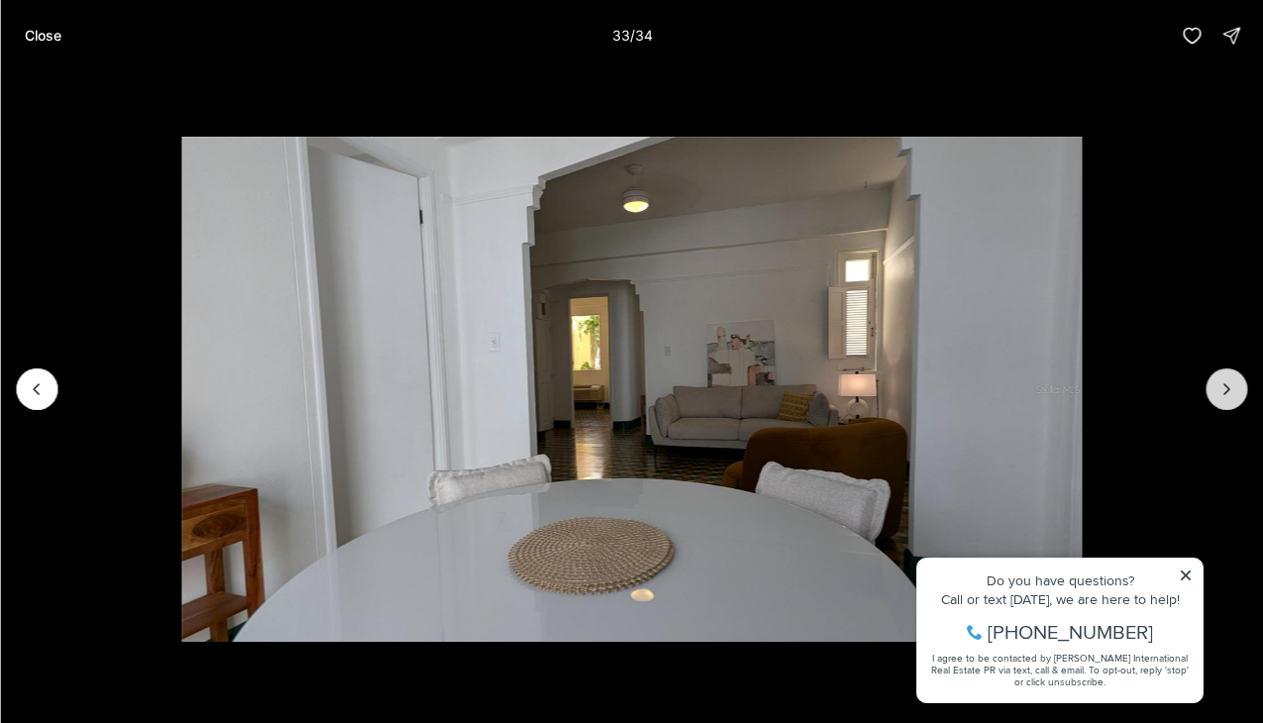
click at [1231, 384] on icon "Next slide" at bounding box center [1227, 389] width 20 height 20
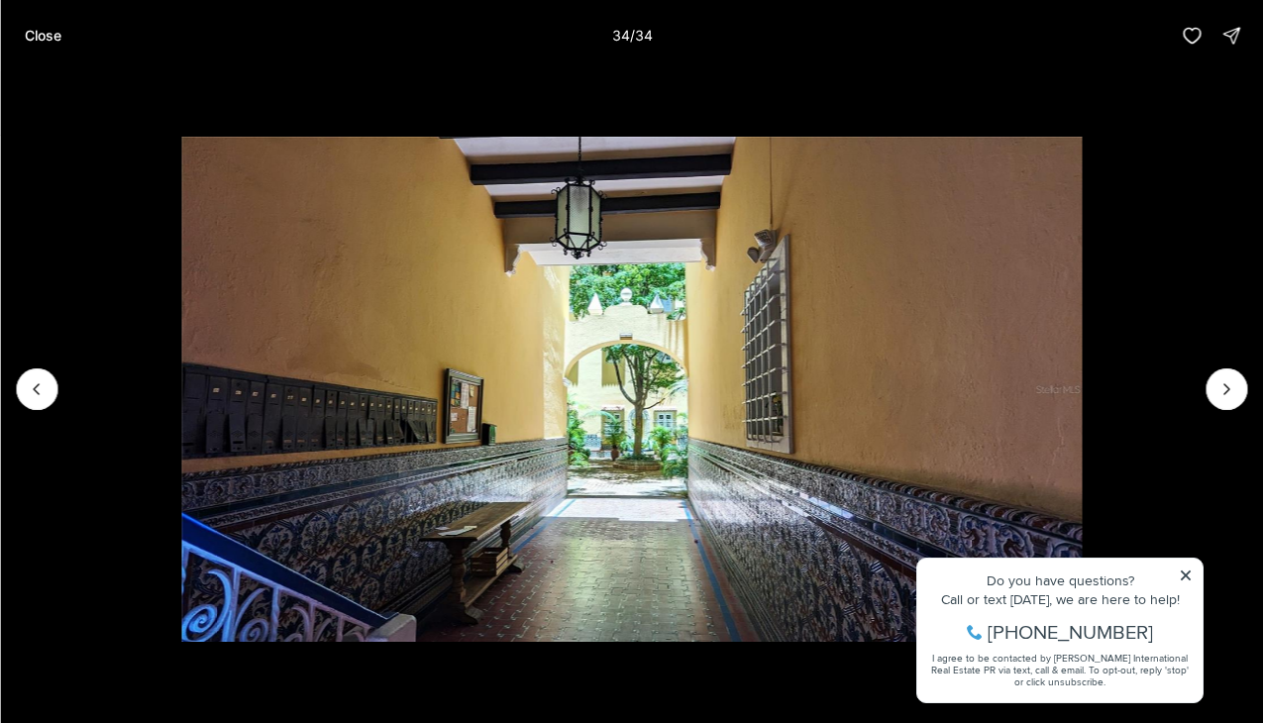
click at [1220, 394] on div at bounding box center [1227, 390] width 42 height 42
click at [1234, 387] on div at bounding box center [1227, 390] width 42 height 42
click at [1233, 387] on div at bounding box center [1227, 390] width 42 height 42
click at [1082, 573] on img "34 of 34" at bounding box center [631, 390] width 901 height 506
click at [1235, 380] on div at bounding box center [1227, 390] width 42 height 42
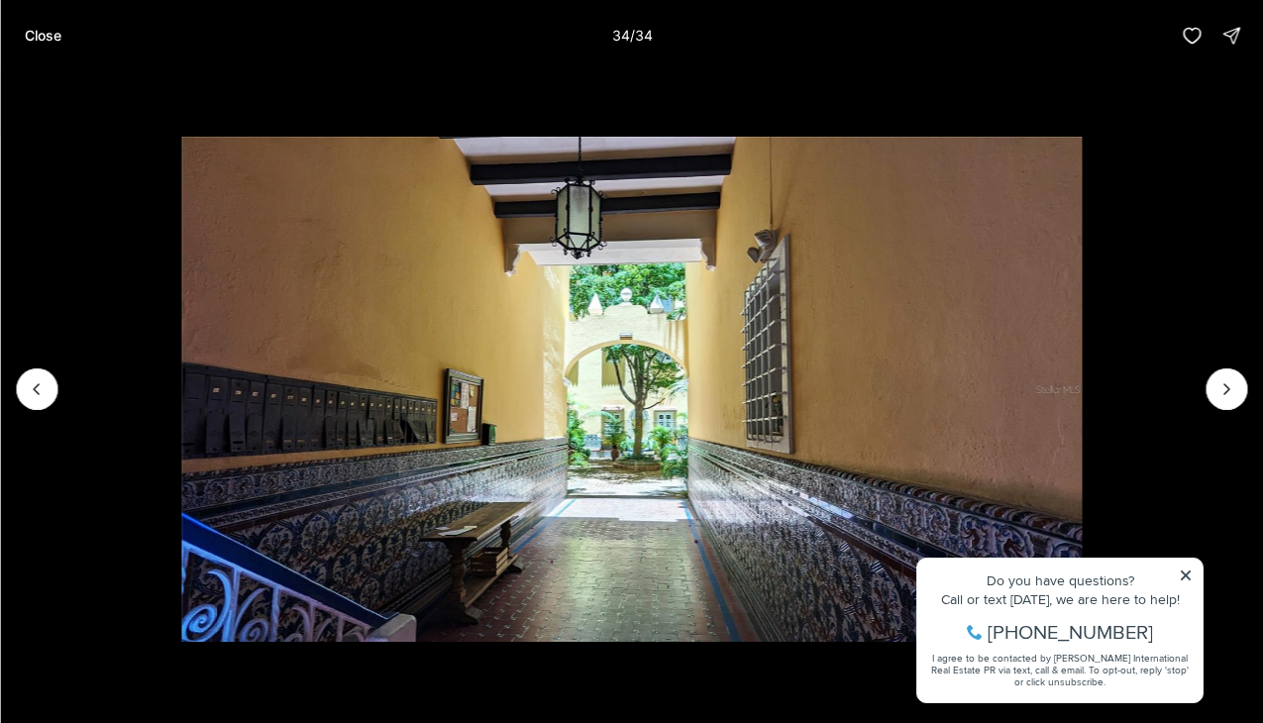
click at [1235, 380] on div at bounding box center [1227, 390] width 42 height 42
click at [31, 403] on button "Previous slide" at bounding box center [37, 390] width 42 height 42
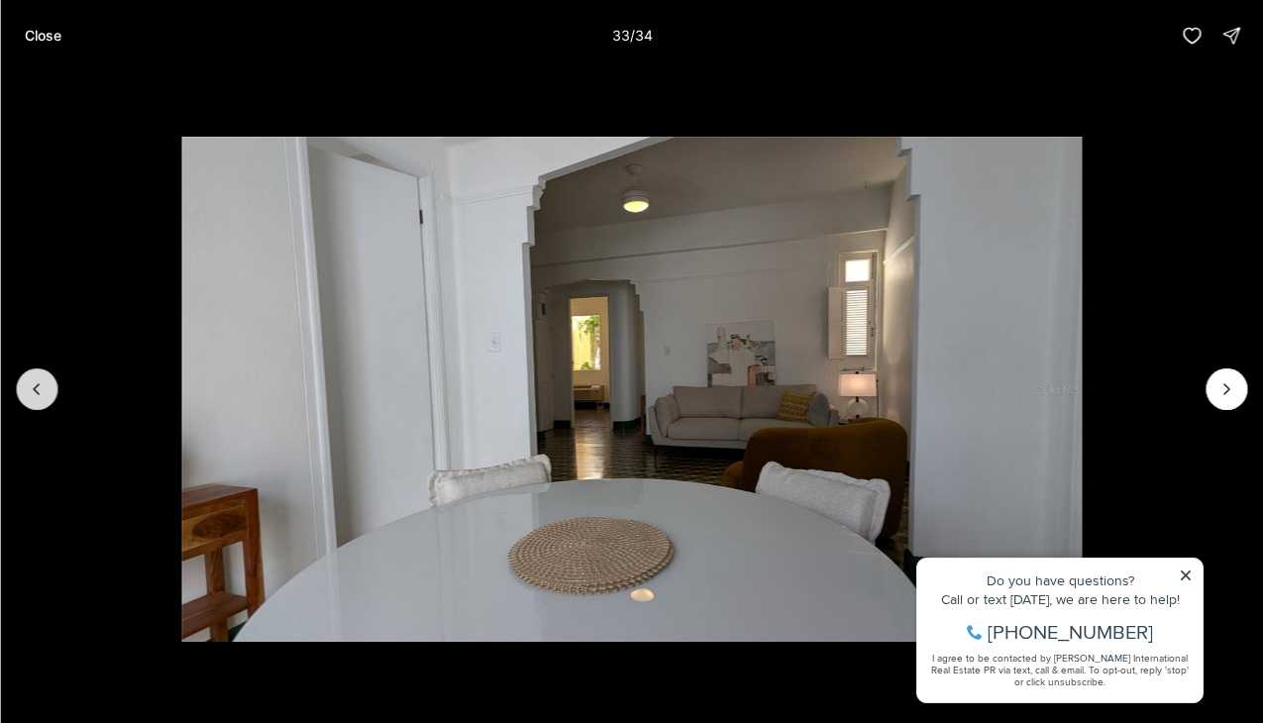
click at [35, 403] on button "Previous slide" at bounding box center [37, 390] width 42 height 42
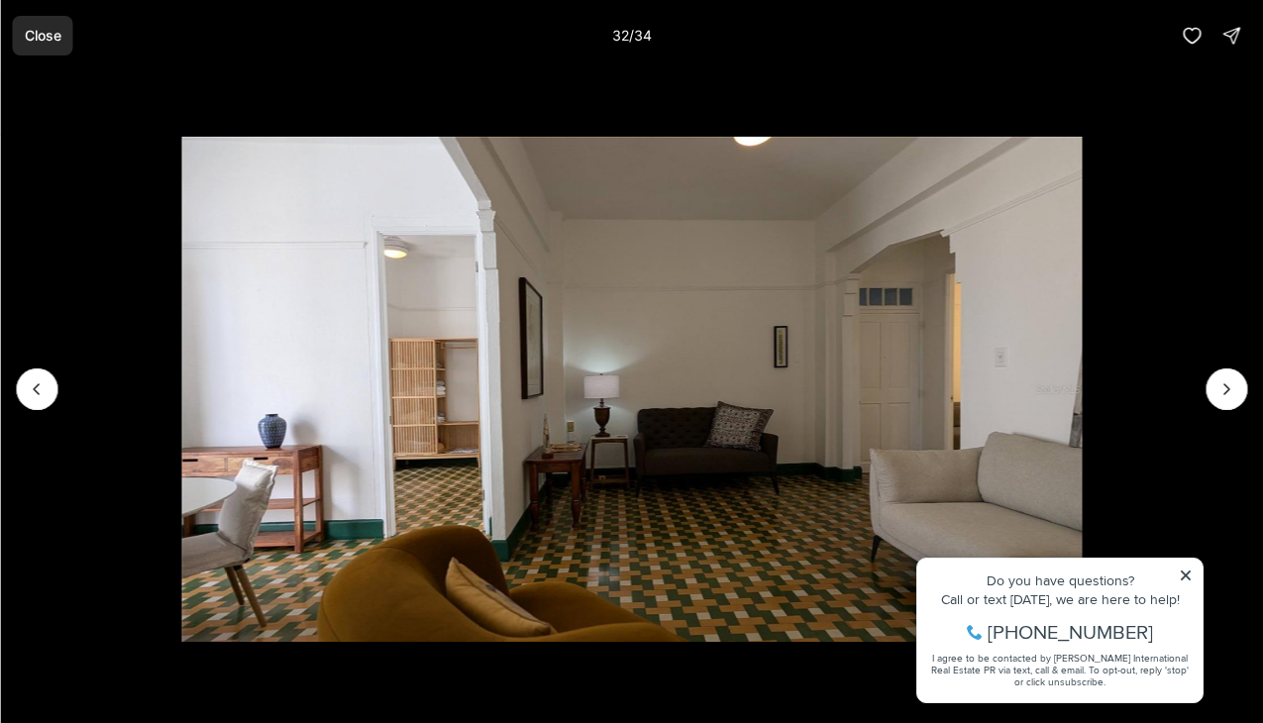
click at [55, 47] on button "Close" at bounding box center [42, 36] width 60 height 40
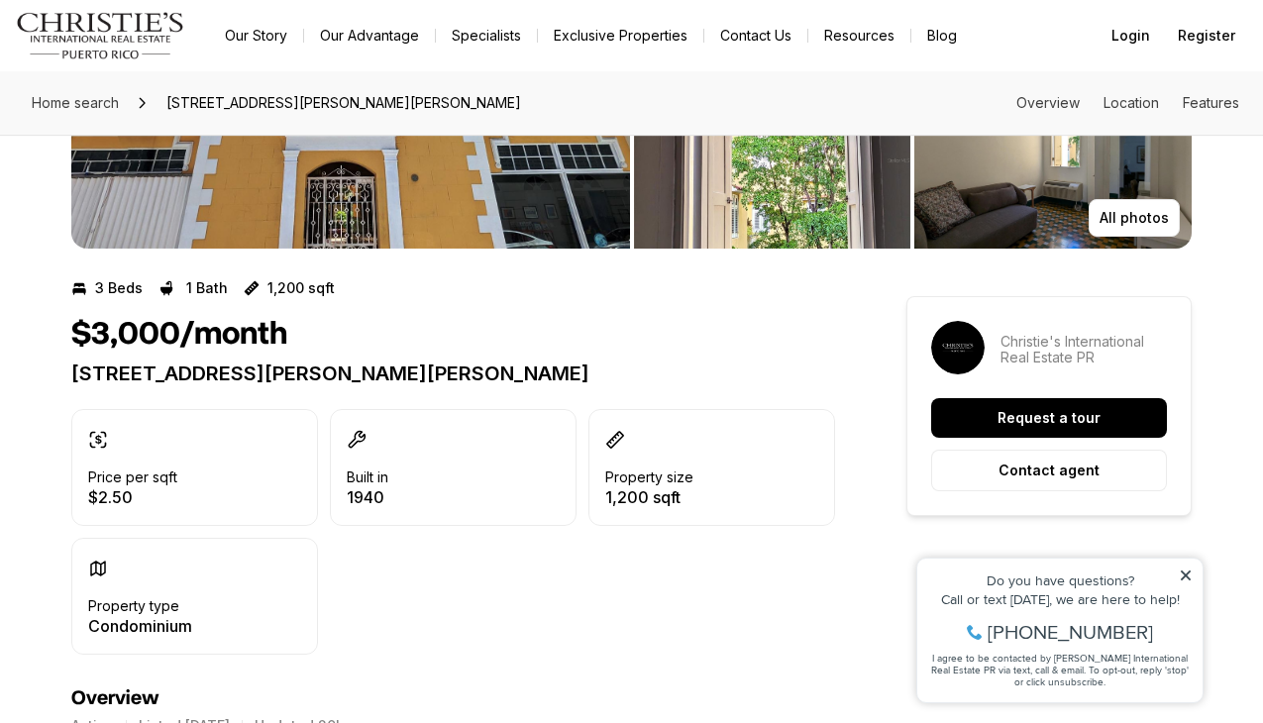
scroll to position [277, 0]
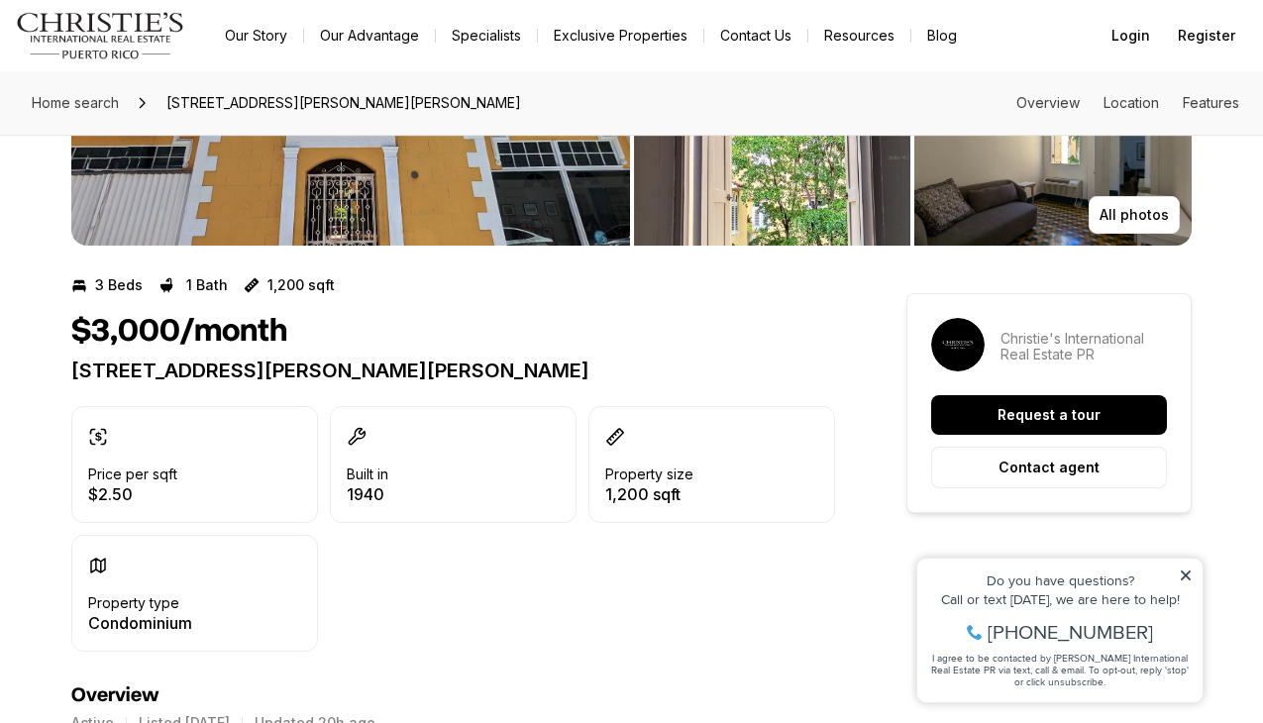
drag, startPoint x: 68, startPoint y: 364, endPoint x: 581, endPoint y: 373, distance: 512.3
copy p "[STREET_ADDRESS][PERSON_NAME][PERSON_NAME]"
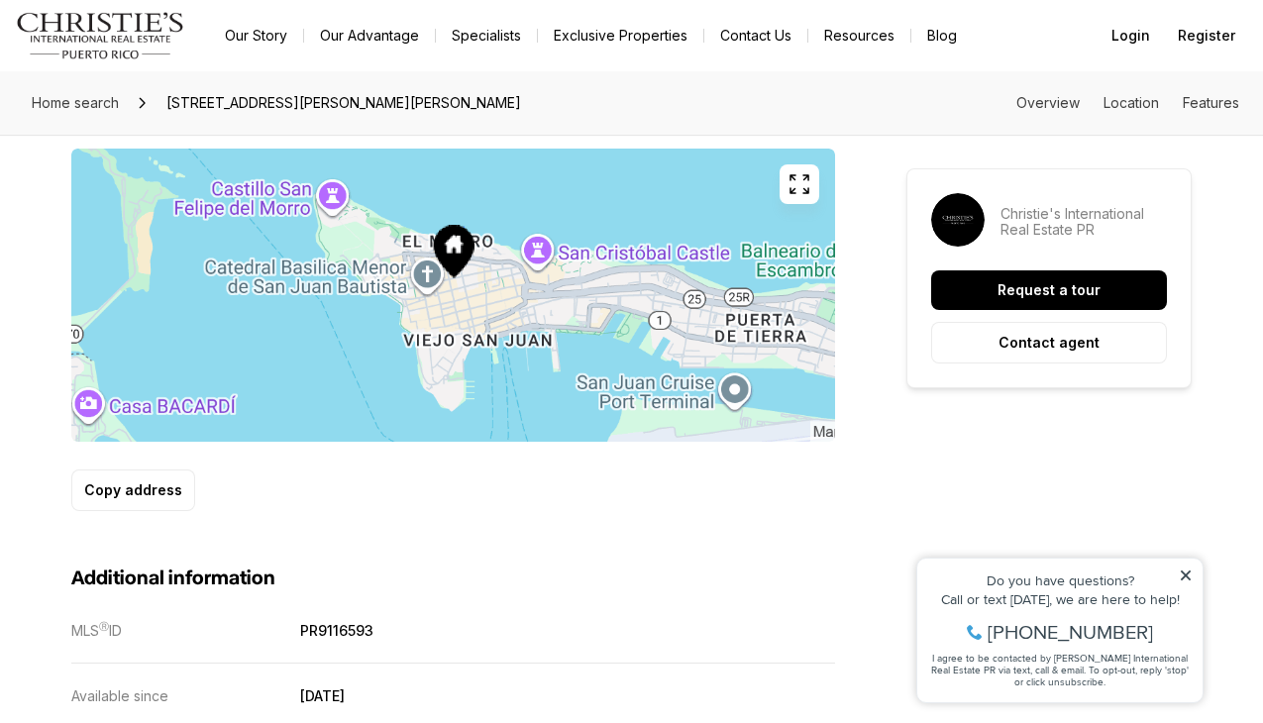
scroll to position [1762, 0]
